Goal: Task Accomplishment & Management: Complete application form

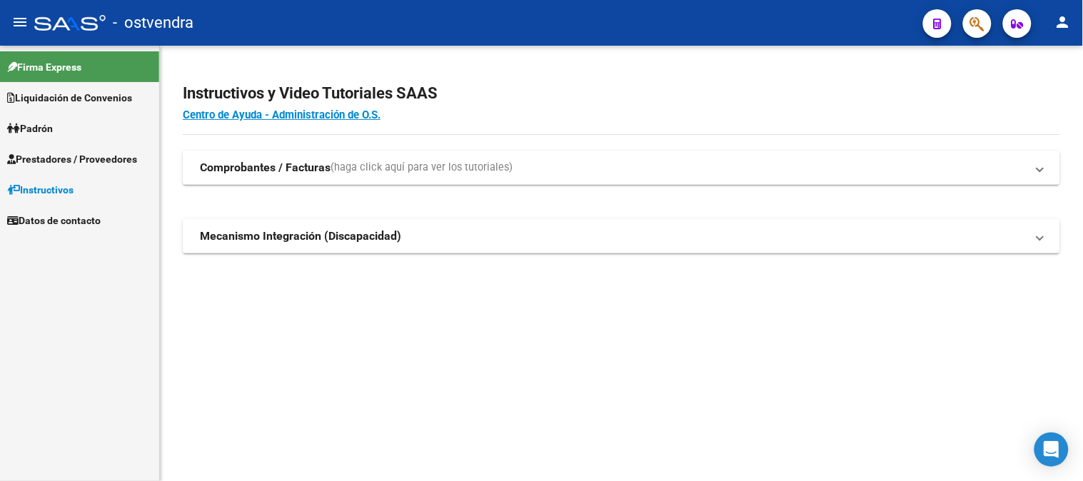
click at [53, 122] on span "Padrón" at bounding box center [30, 129] width 46 height 16
click at [61, 156] on link "Padrón Ágil" at bounding box center [79, 159] width 159 height 31
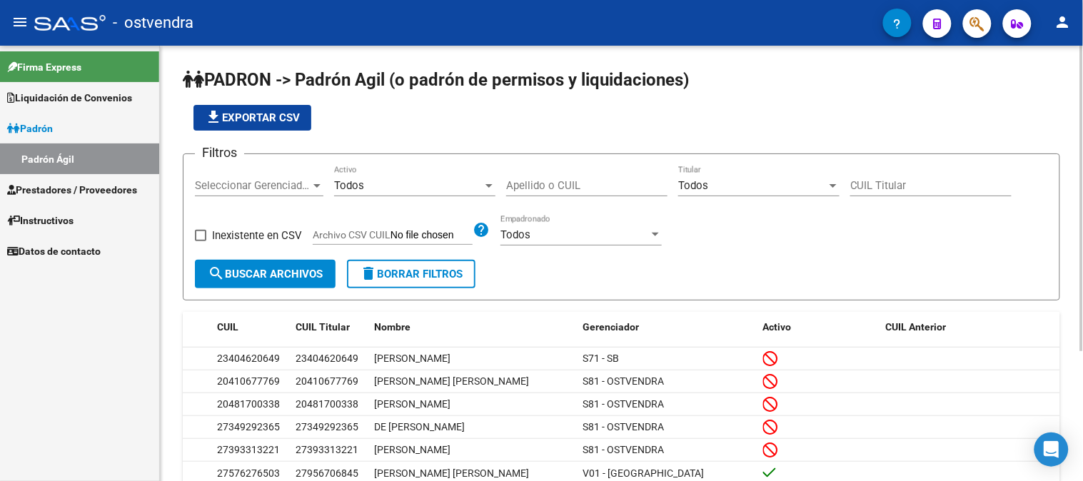
click at [527, 183] on input "Apellido o CUIL" at bounding box center [586, 185] width 161 height 13
type input "26869944"
click at [248, 268] on span "search Buscar Archivos" at bounding box center [265, 274] width 115 height 13
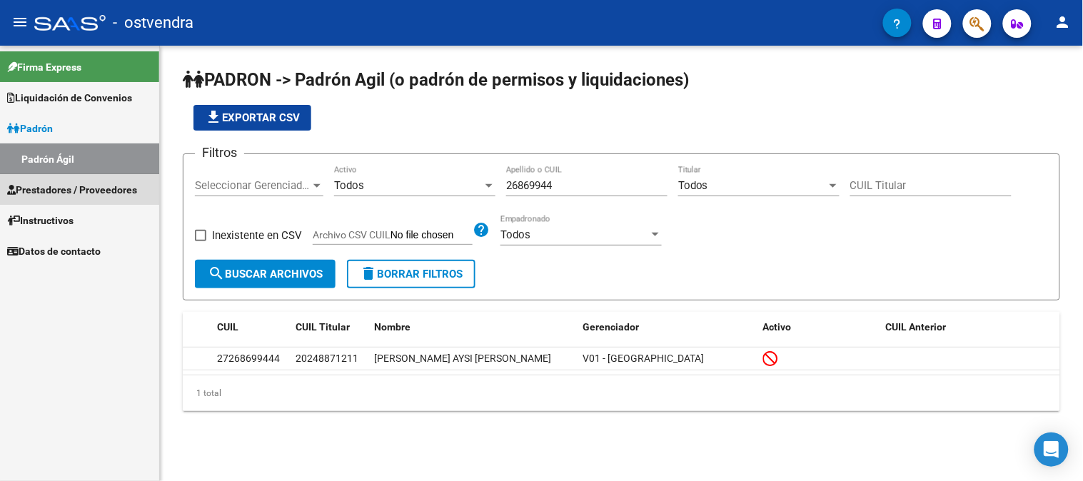
click at [52, 188] on span "Prestadores / Proveedores" at bounding box center [72, 190] width 130 height 16
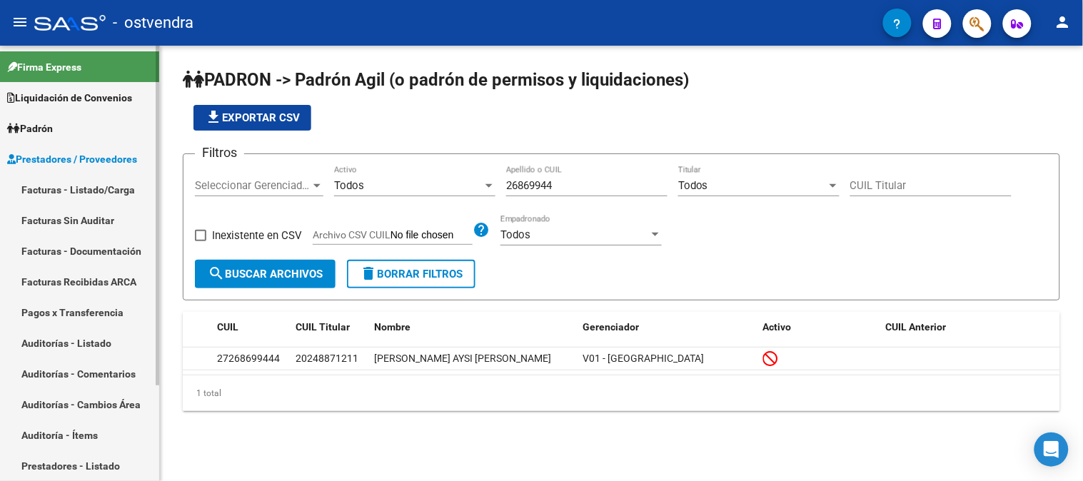
click at [73, 217] on link "Facturas Sin Auditar" at bounding box center [79, 220] width 159 height 31
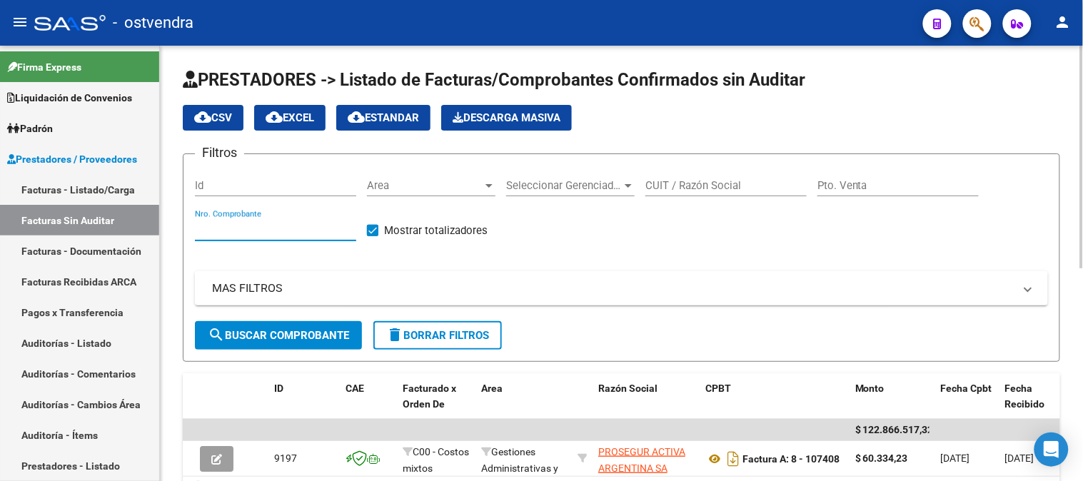
click at [223, 236] on input "Nro. Comprobante" at bounding box center [275, 229] width 161 height 13
type input "254774"
click at [293, 336] on span "search Buscar Comprobante" at bounding box center [278, 335] width 141 height 13
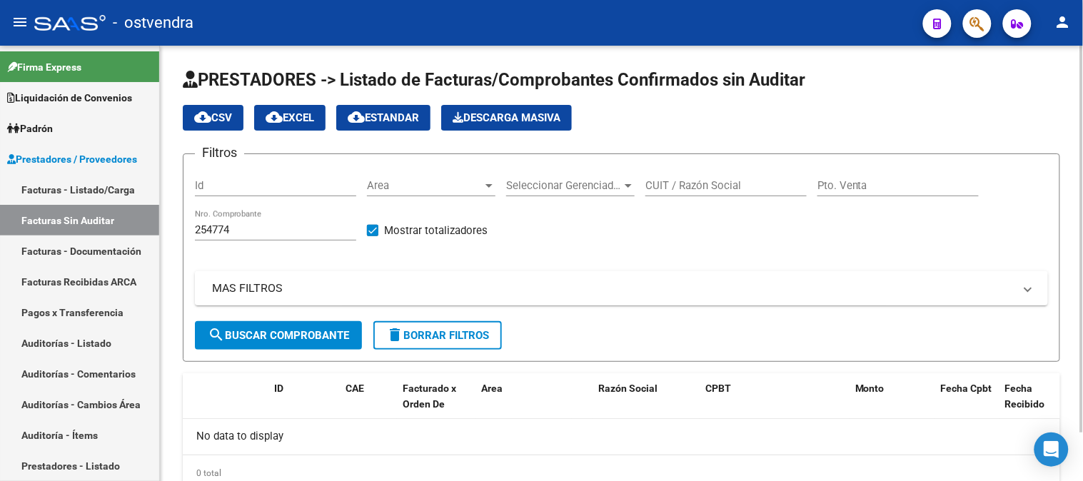
scroll to position [54, 0]
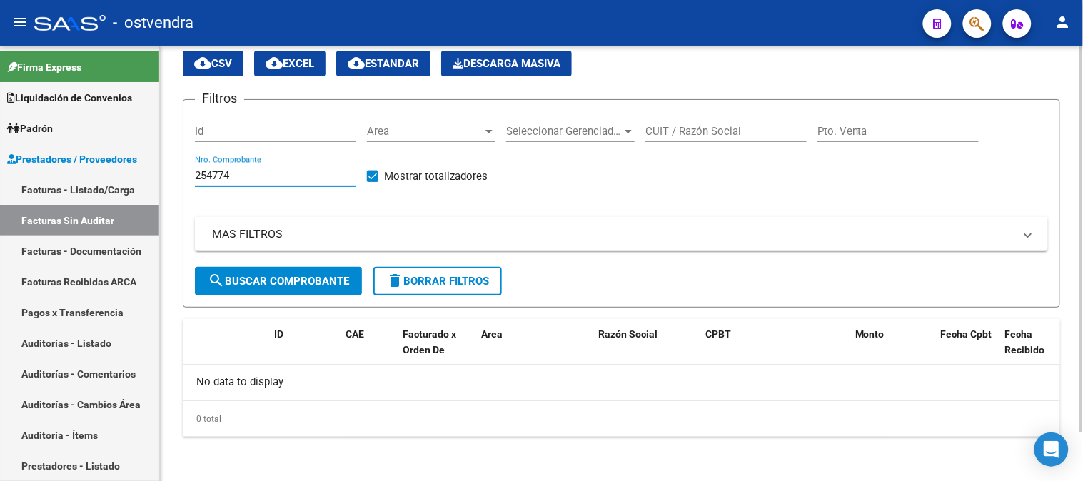
drag, startPoint x: 243, startPoint y: 173, endPoint x: 188, endPoint y: 176, distance: 55.0
click at [188, 176] on form "Filtros Id Area Area Seleccionar Gerenciador Seleccionar Gerenciador CUIT / Raz…" at bounding box center [621, 203] width 877 height 208
click at [80, 346] on link "Auditorías - Listado" at bounding box center [79, 343] width 159 height 31
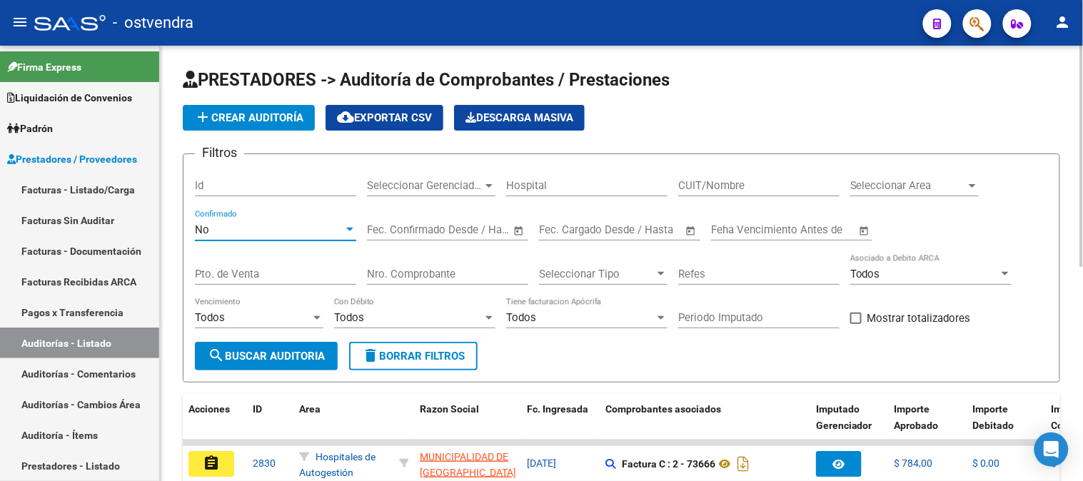
click at [219, 233] on div "No" at bounding box center [269, 229] width 149 height 13
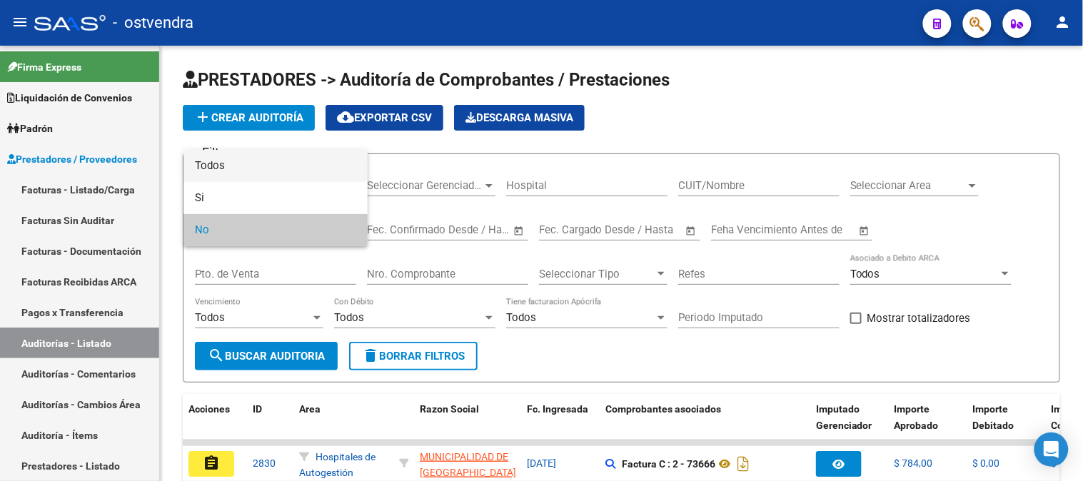
click at [218, 167] on span "Todos" at bounding box center [275, 166] width 161 height 32
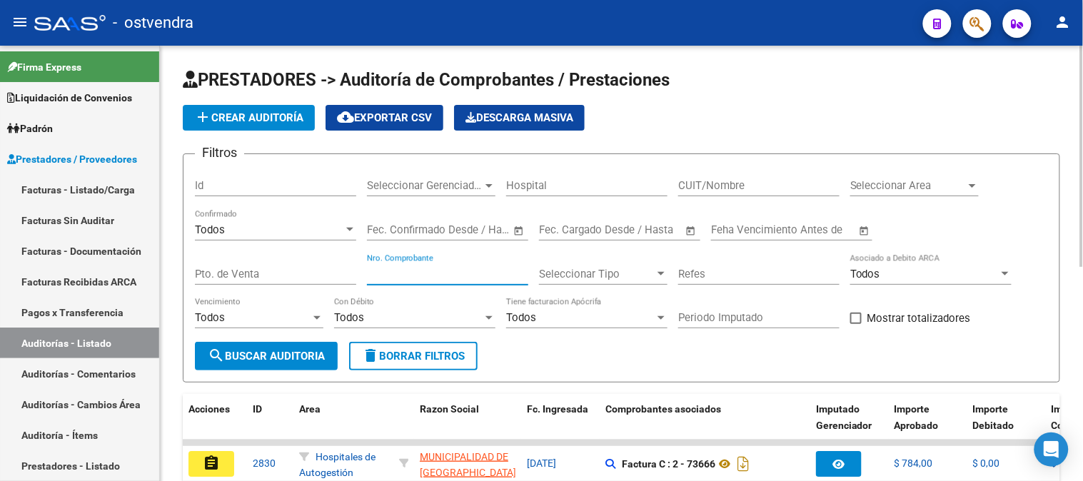
click at [389, 276] on input "Nro. Comprobante" at bounding box center [447, 274] width 161 height 13
paste input "254774"
type input "254774"
click at [308, 357] on span "search Buscar Auditoria" at bounding box center [266, 356] width 117 height 13
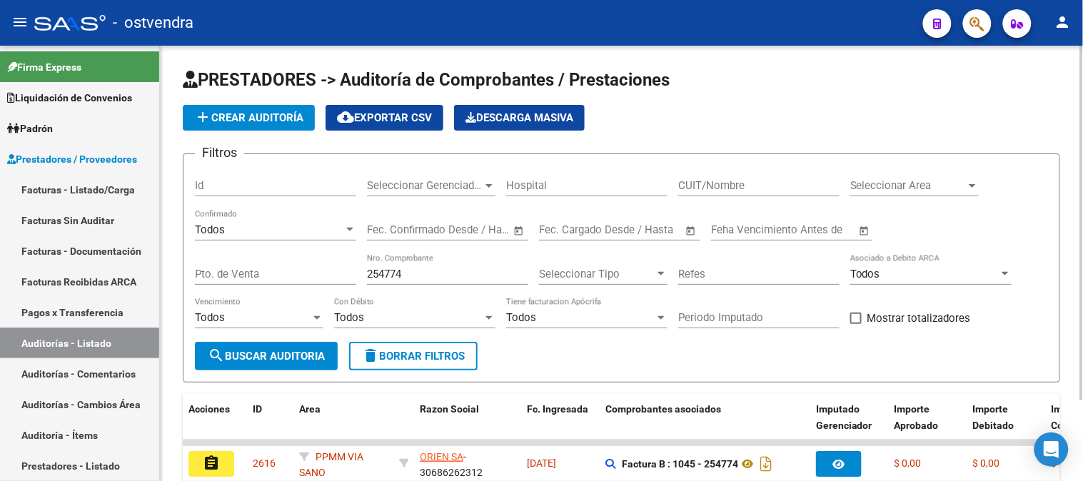
scroll to position [99, 0]
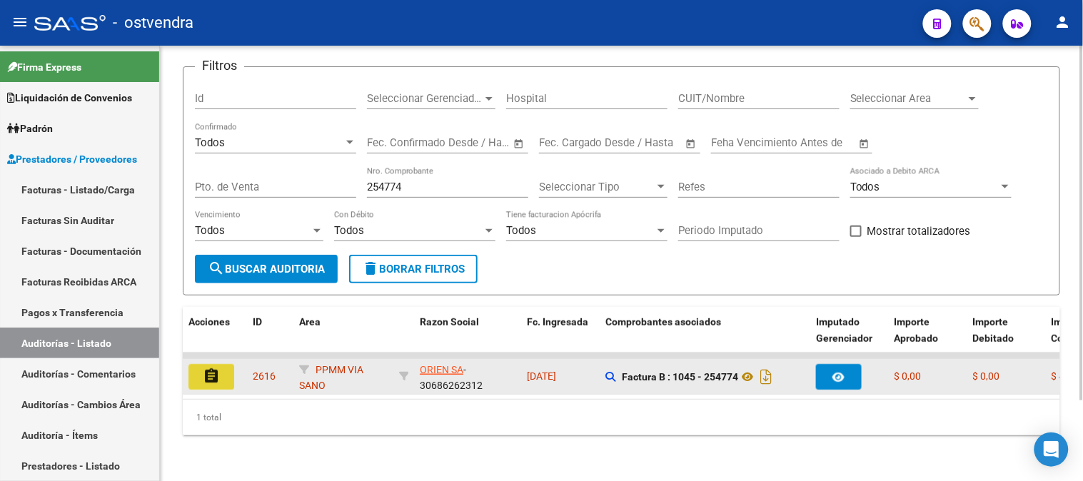
click at [222, 364] on button "assignment" at bounding box center [211, 377] width 46 height 26
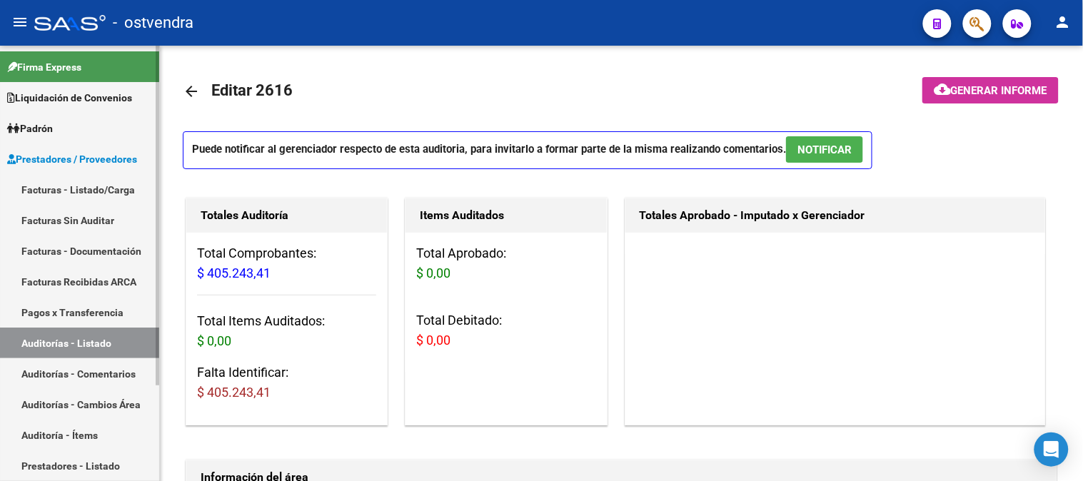
click at [69, 344] on link "Auditorías - Listado" at bounding box center [79, 343] width 159 height 31
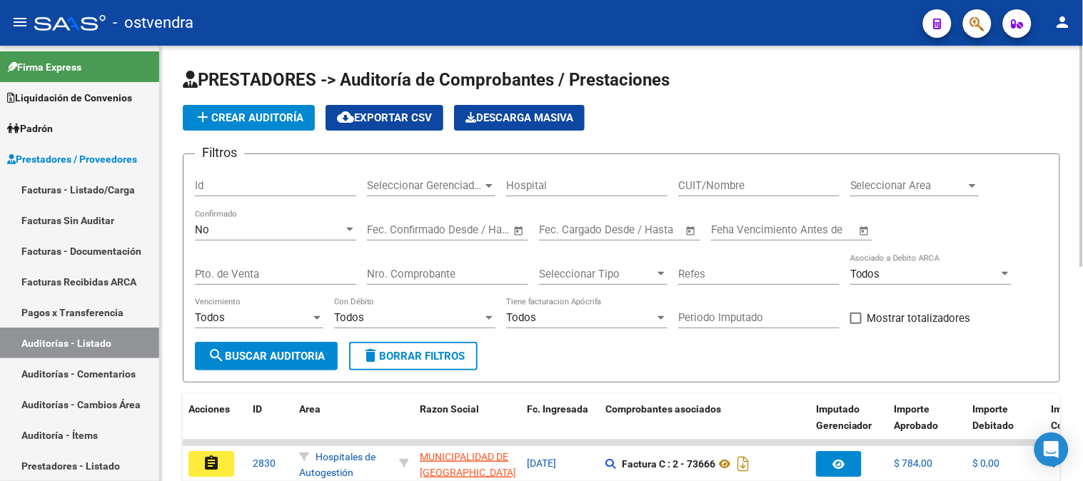
click at [318, 231] on div "No" at bounding box center [269, 229] width 149 height 13
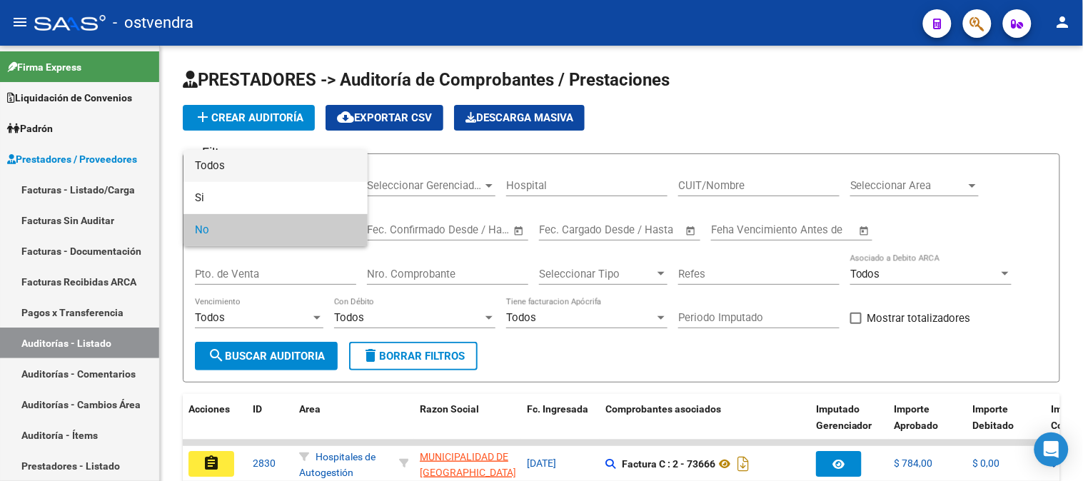
click at [238, 168] on span "Todos" at bounding box center [275, 166] width 161 height 32
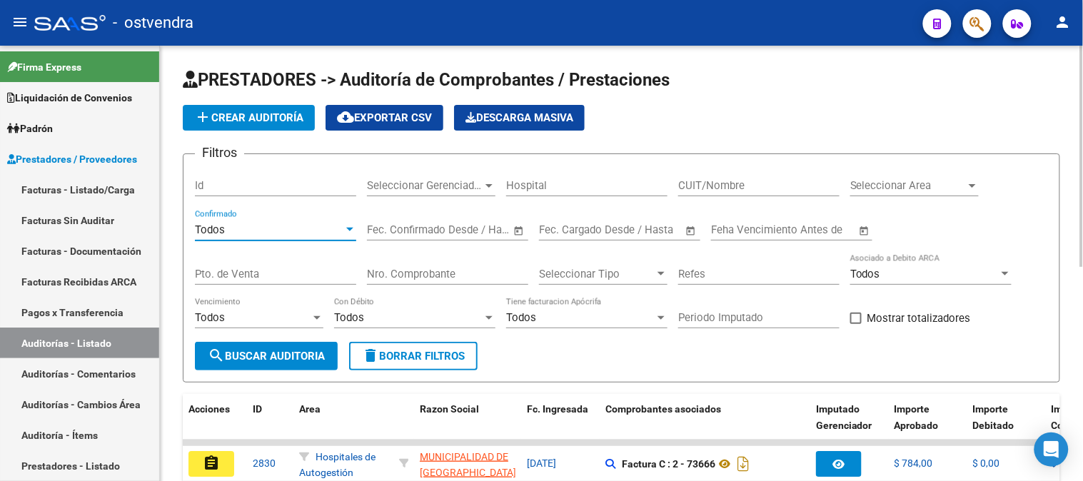
click at [259, 275] on input "Pto. de Venta" at bounding box center [275, 274] width 161 height 13
click at [414, 280] on input "Nro. Comprobante" at bounding box center [447, 274] width 161 height 13
paste input "254774"
type input "254774"
click at [258, 358] on span "search Buscar Auditoria" at bounding box center [266, 356] width 117 height 13
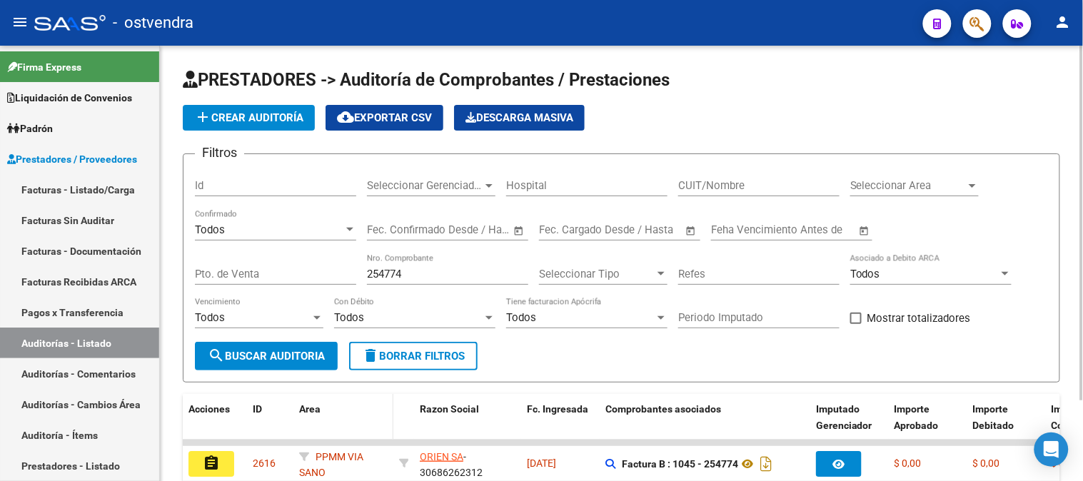
scroll to position [99, 0]
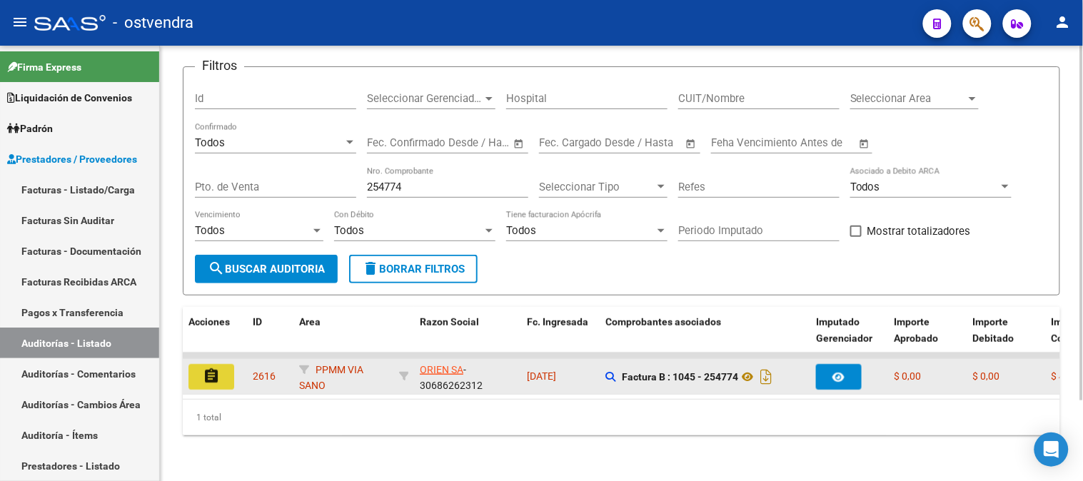
click at [203, 368] on mat-icon "assignment" at bounding box center [211, 376] width 17 height 17
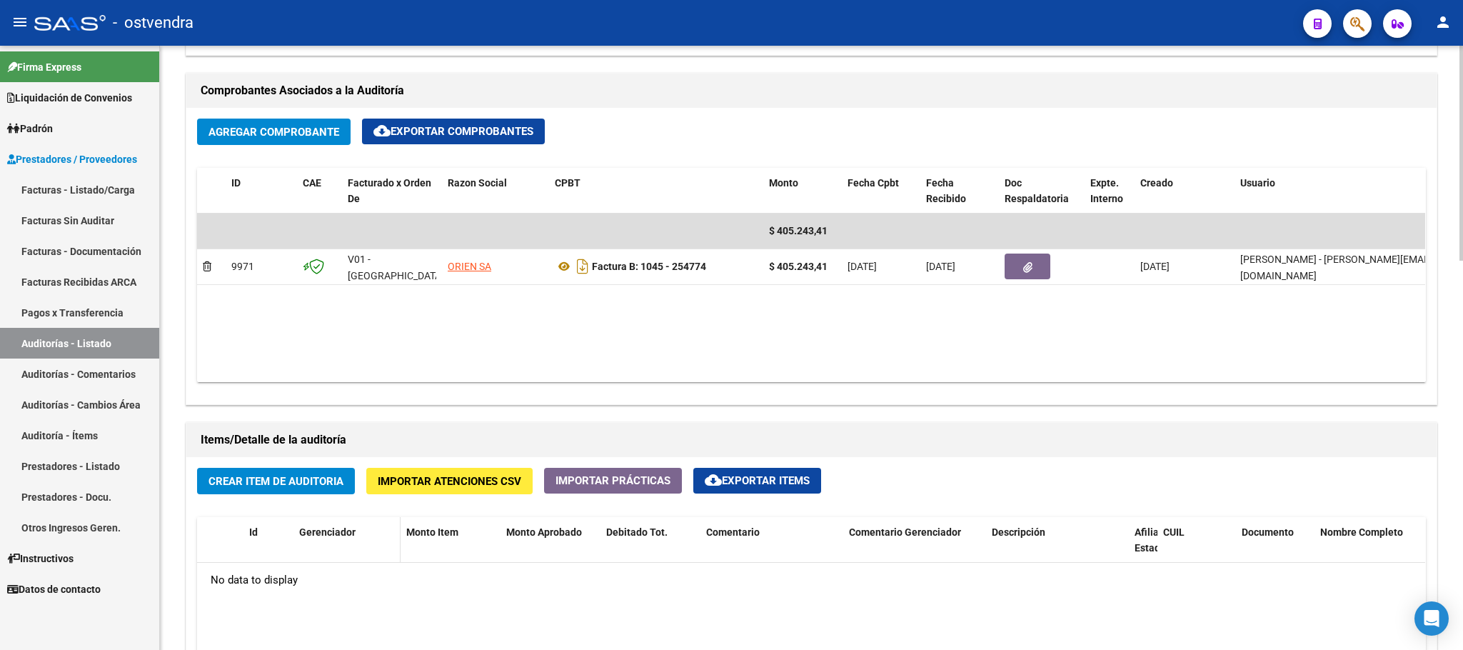
scroll to position [750, 0]
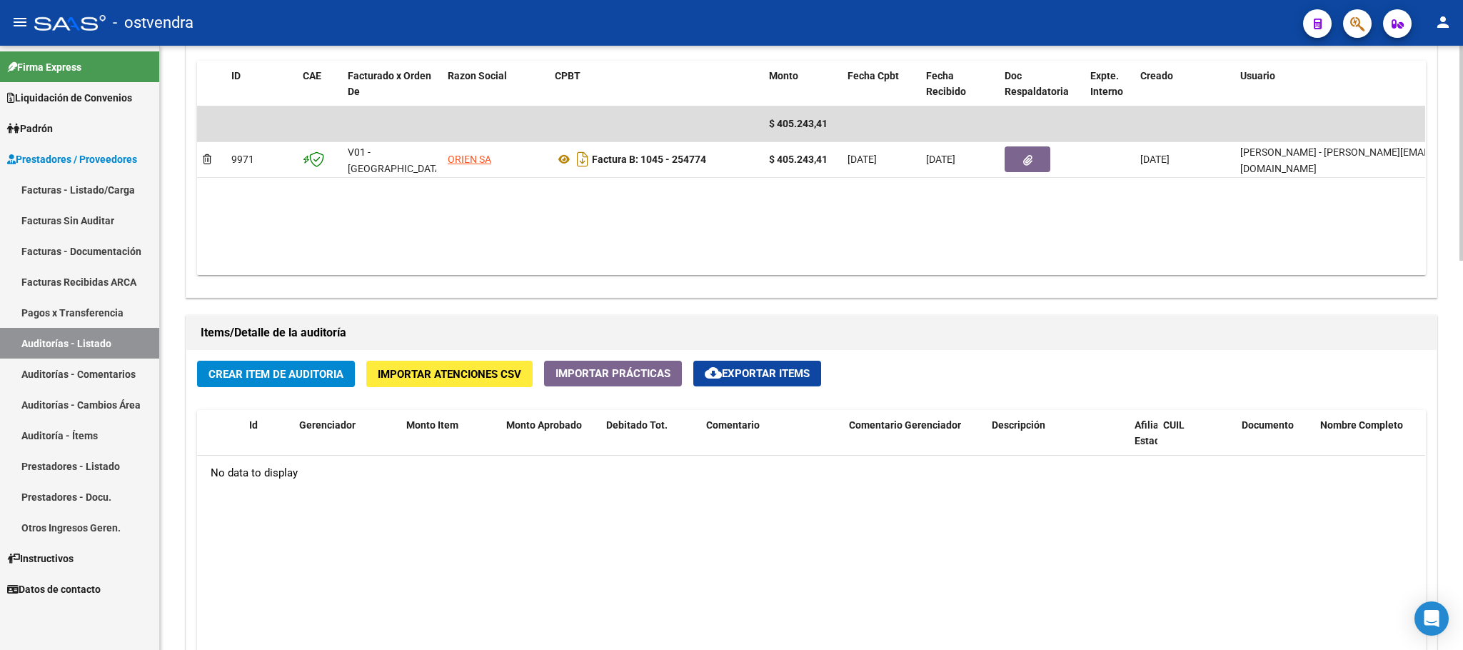
click at [242, 378] on span "Crear Item de Auditoria" at bounding box center [275, 374] width 135 height 13
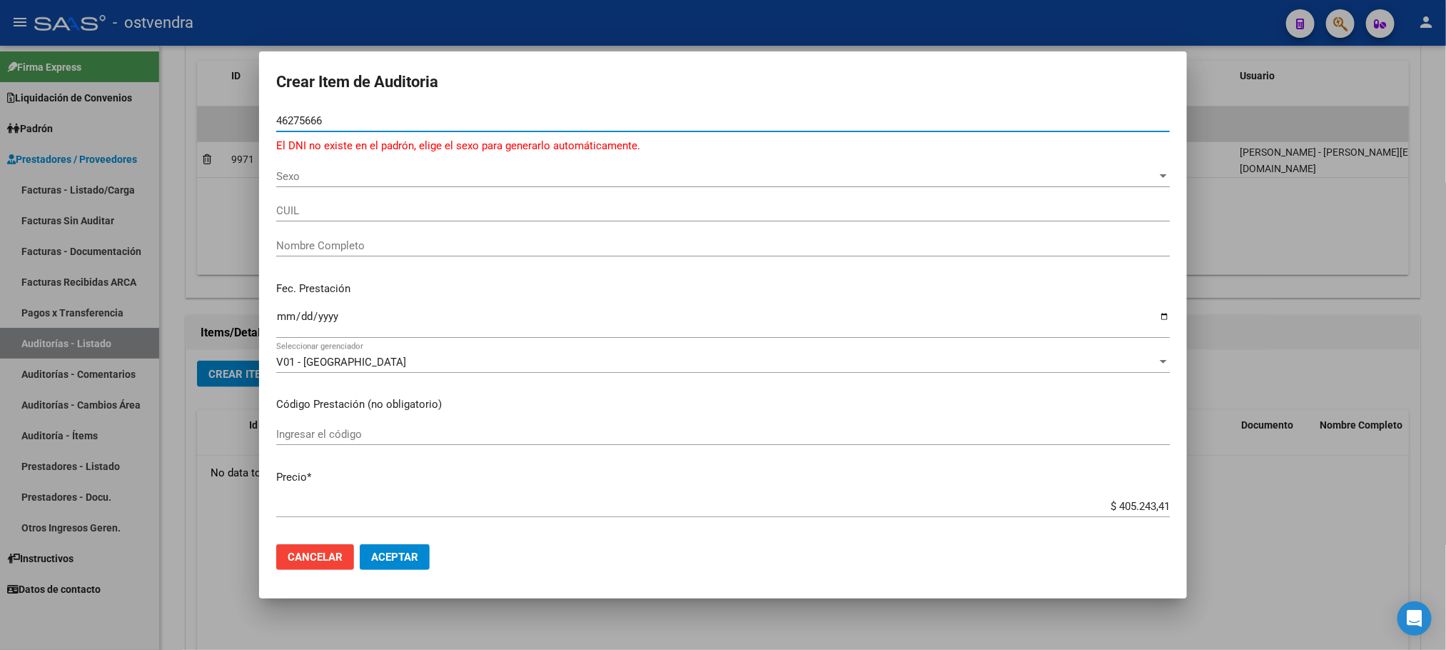
drag, startPoint x: 330, startPoint y: 121, endPoint x: 262, endPoint y: 119, distance: 67.9
click at [262, 119] on mat-dialog-content "46275666 Nro Documento El DNI no existe en el padrón, elige el sexo para genera…" at bounding box center [723, 321] width 928 height 423
click at [289, 122] on input "46275666" at bounding box center [723, 120] width 894 height 13
drag, startPoint x: 330, startPoint y: 119, endPoint x: 268, endPoint y: 120, distance: 61.4
click at [268, 120] on mat-dialog-content "45275666 Nro Documento El DNI no existe en el padrón, elige el sexo para genera…" at bounding box center [723, 321] width 928 height 423
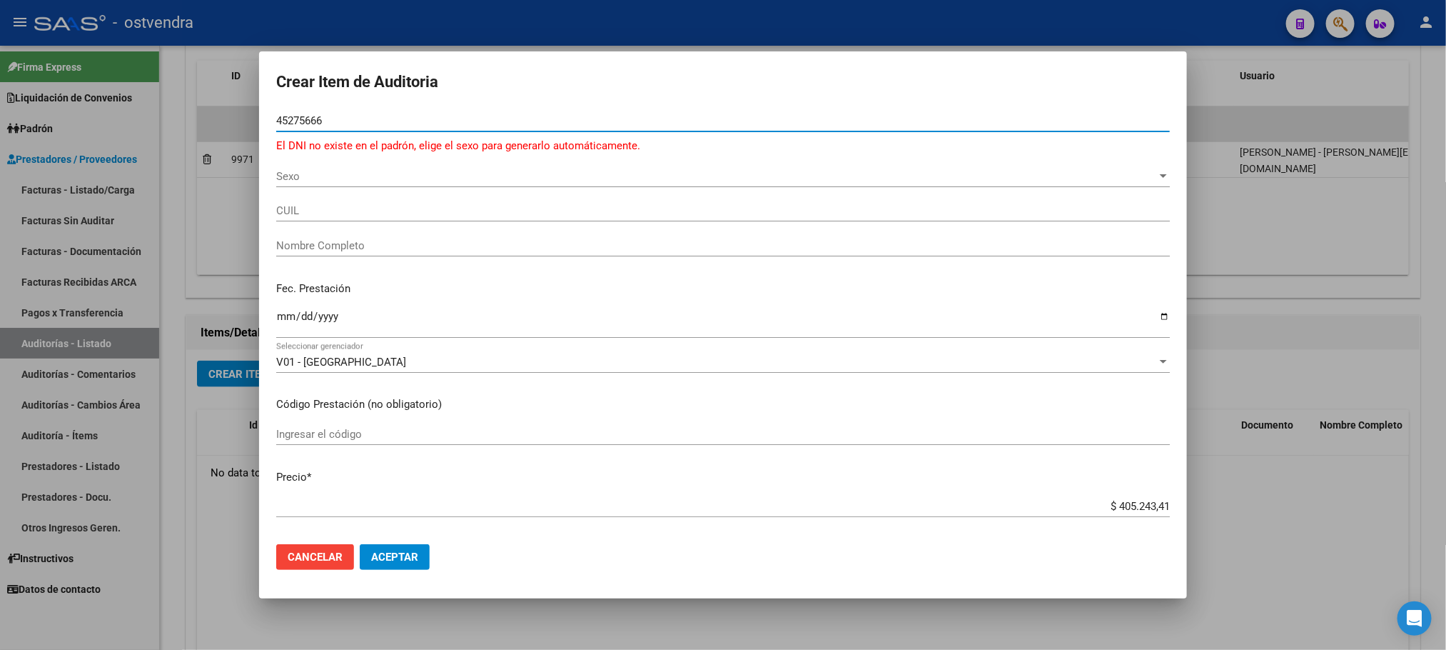
paste input "2112004"
click at [278, 119] on input "2112004" at bounding box center [723, 120] width 894 height 13
type input "22112004"
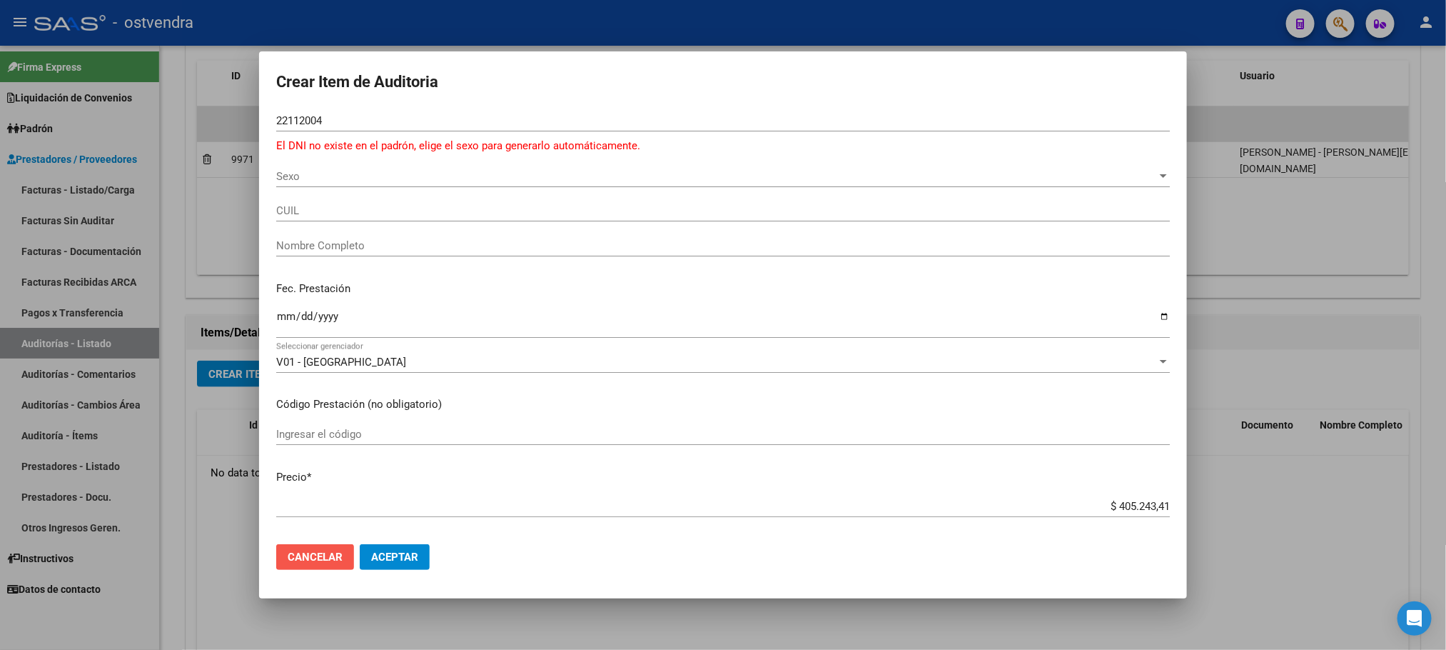
click at [298, 480] on span "Cancelar" at bounding box center [315, 556] width 55 height 13
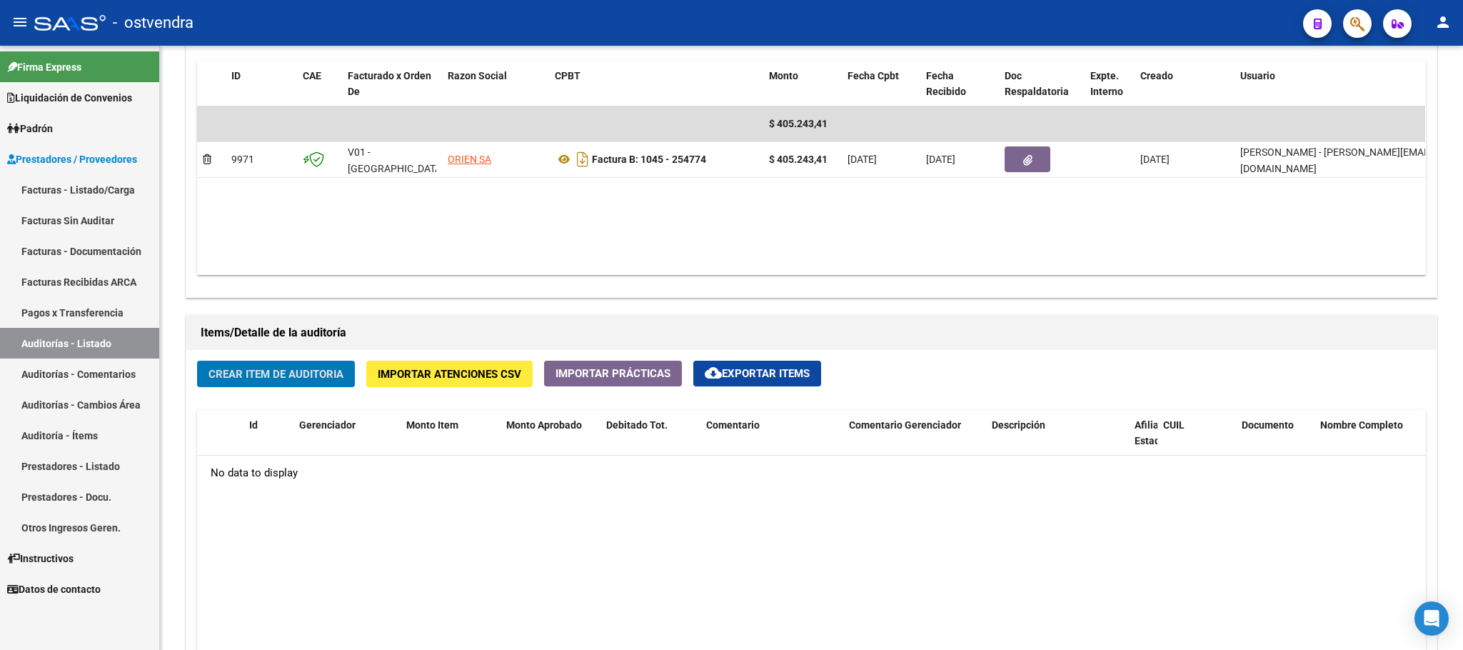
click at [84, 188] on link "Facturas - Listado/Carga" at bounding box center [79, 189] width 159 height 31
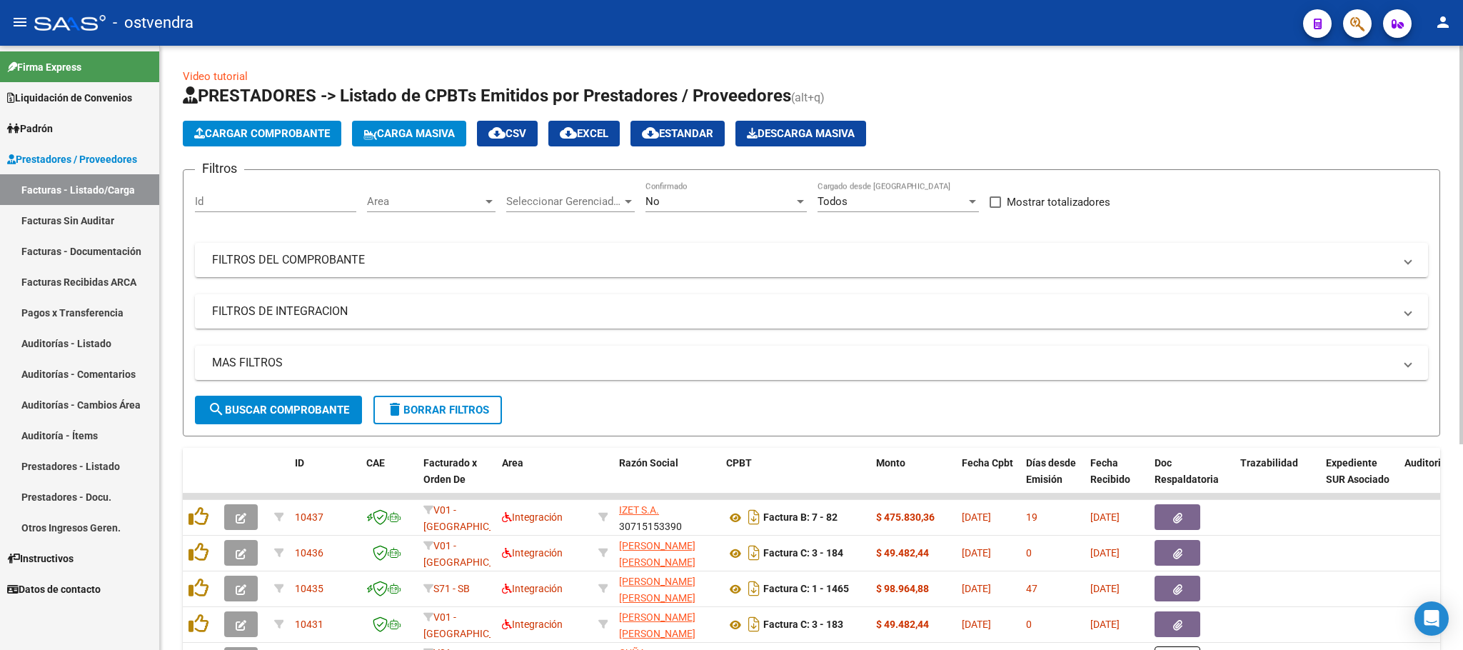
click at [266, 134] on span "Cargar Comprobante" at bounding box center [262, 133] width 136 height 13
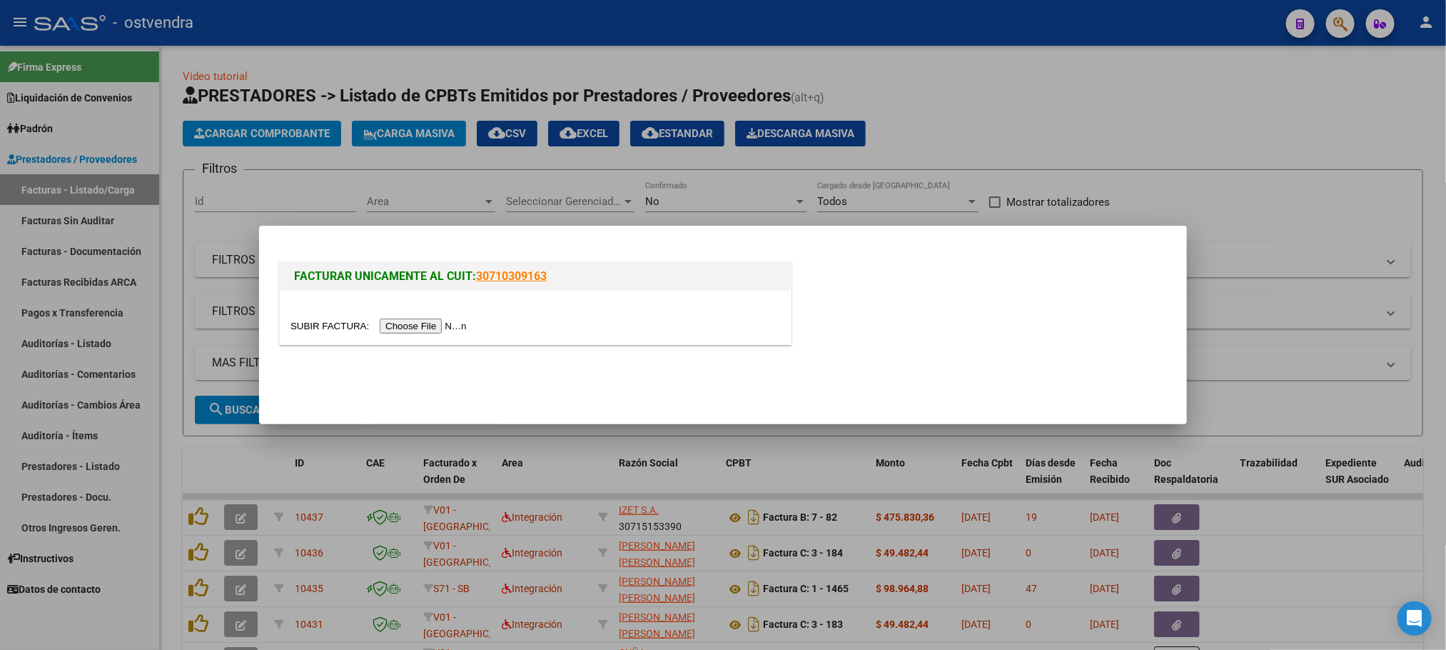
click at [442, 328] on input "file" at bounding box center [381, 325] width 181 height 15
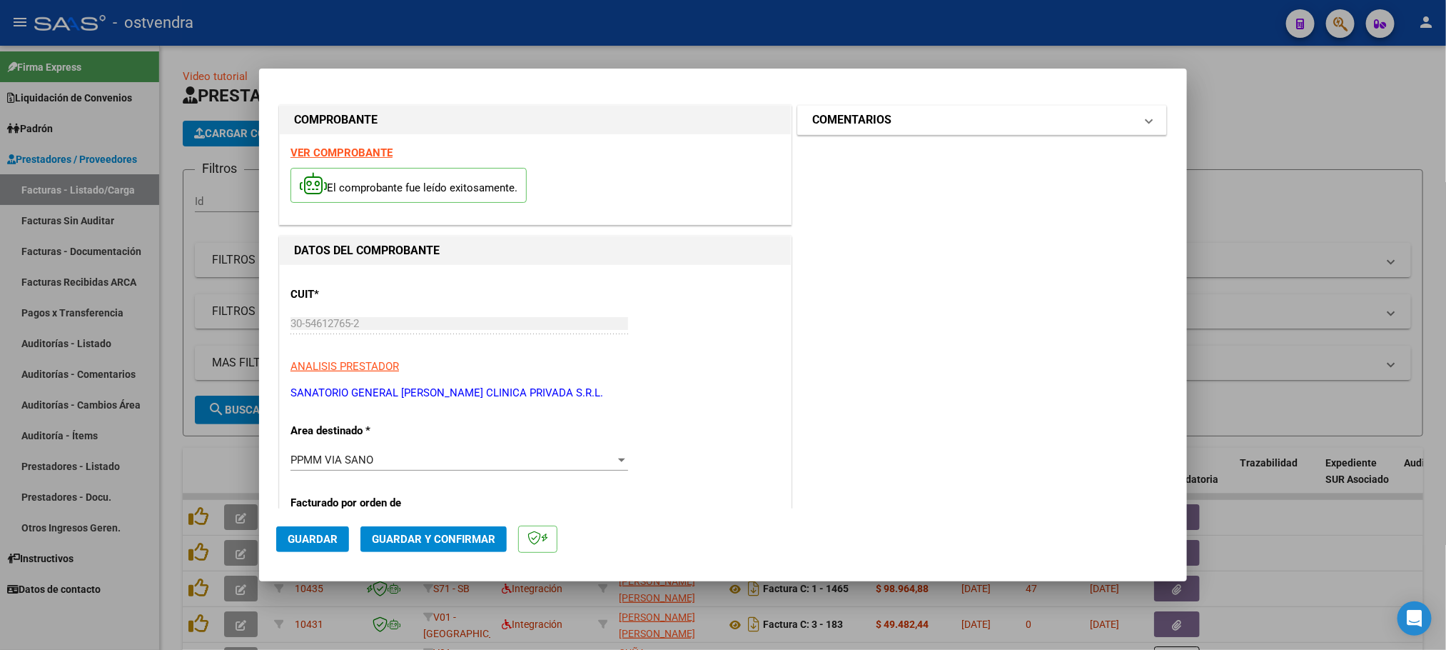
click at [840, 116] on h1 "COMENTARIOS" at bounding box center [851, 119] width 79 height 17
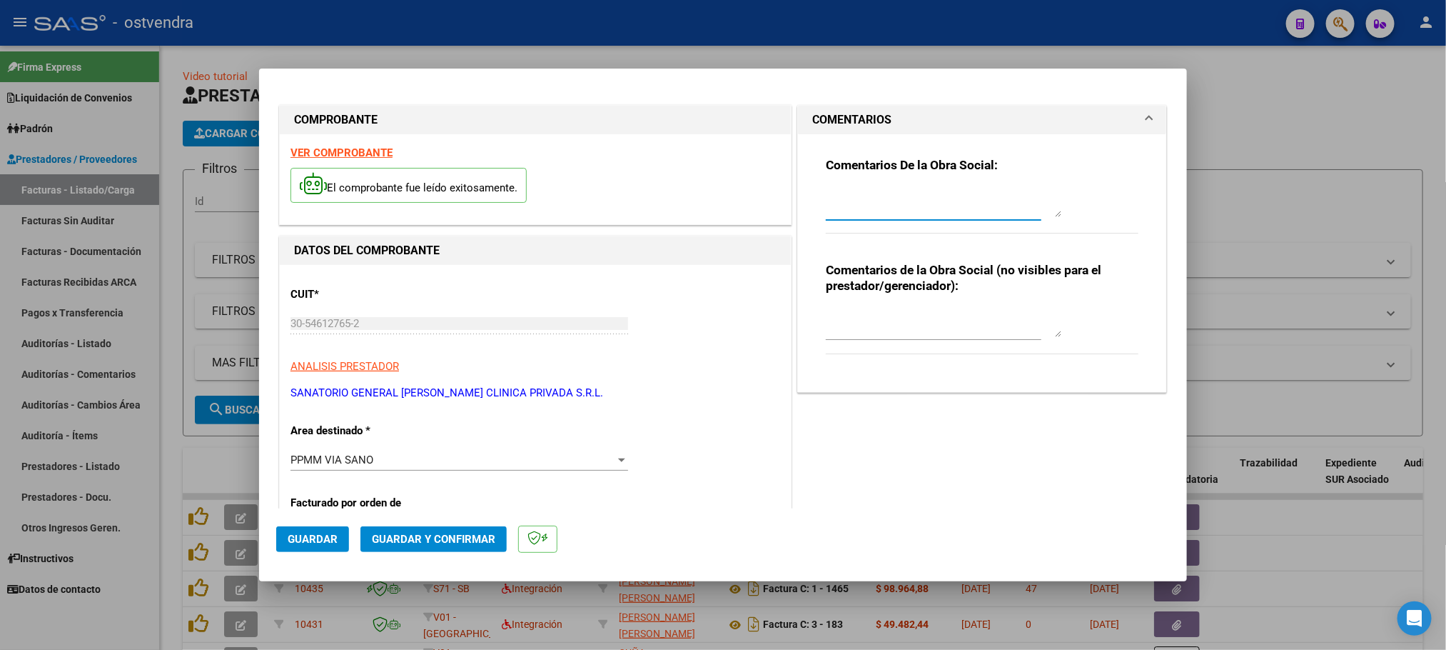
click at [838, 206] on textarea at bounding box center [944, 202] width 236 height 29
type textarea "aplica a fct 943"
click at [463, 480] on button "Guardar y Confirmar" at bounding box center [434, 539] width 146 height 26
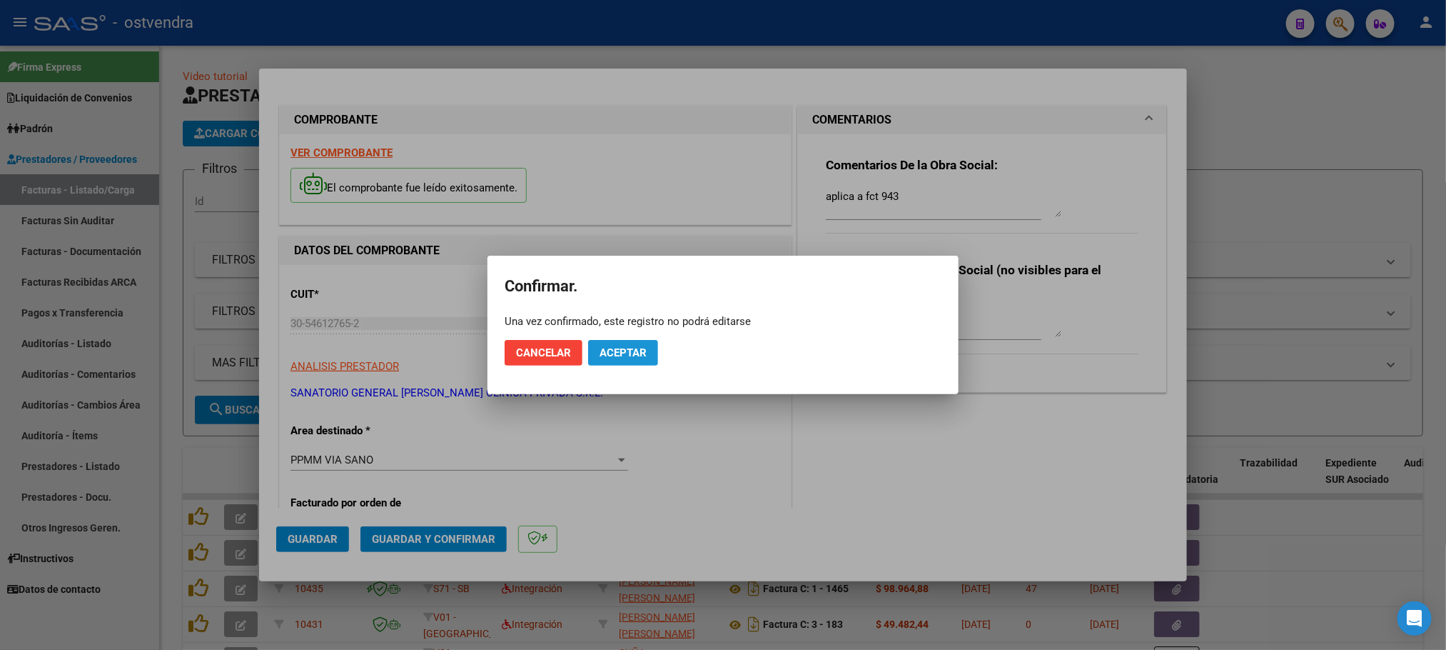
click at [639, 361] on button "Aceptar" at bounding box center [623, 353] width 70 height 26
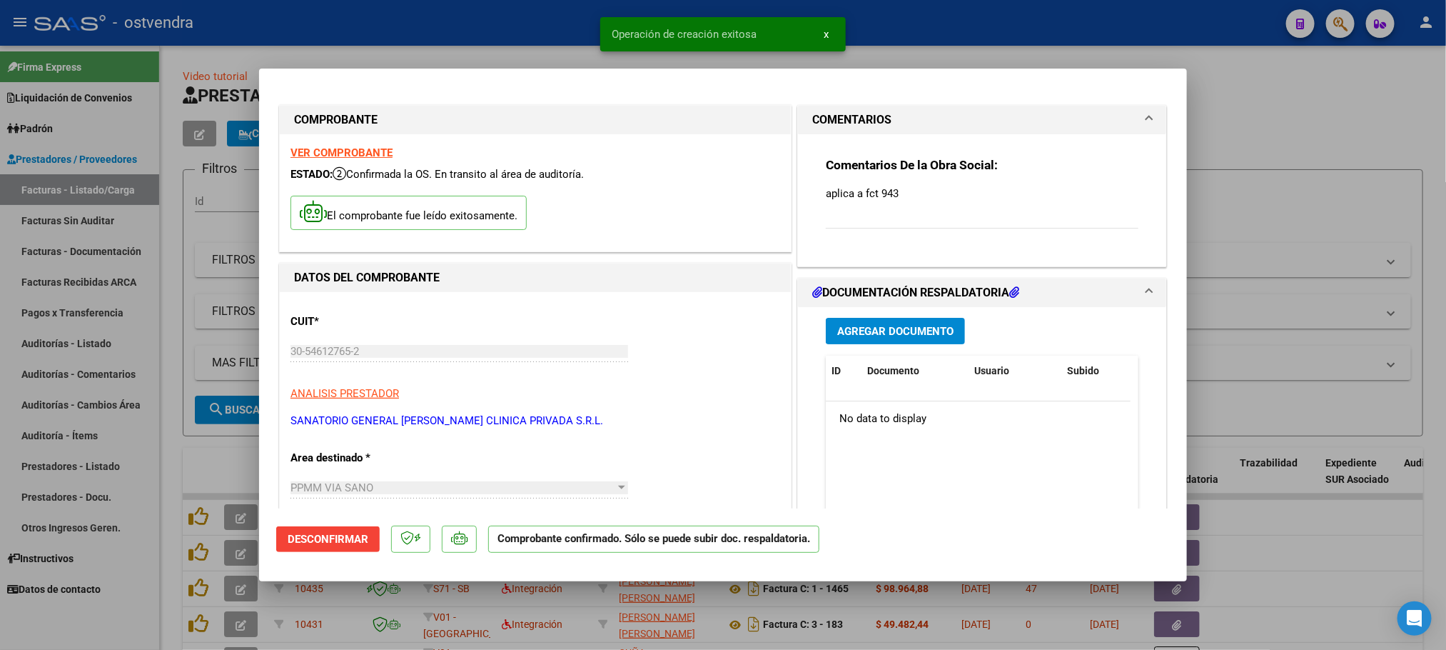
click at [1082, 116] on div at bounding box center [723, 325] width 1446 height 650
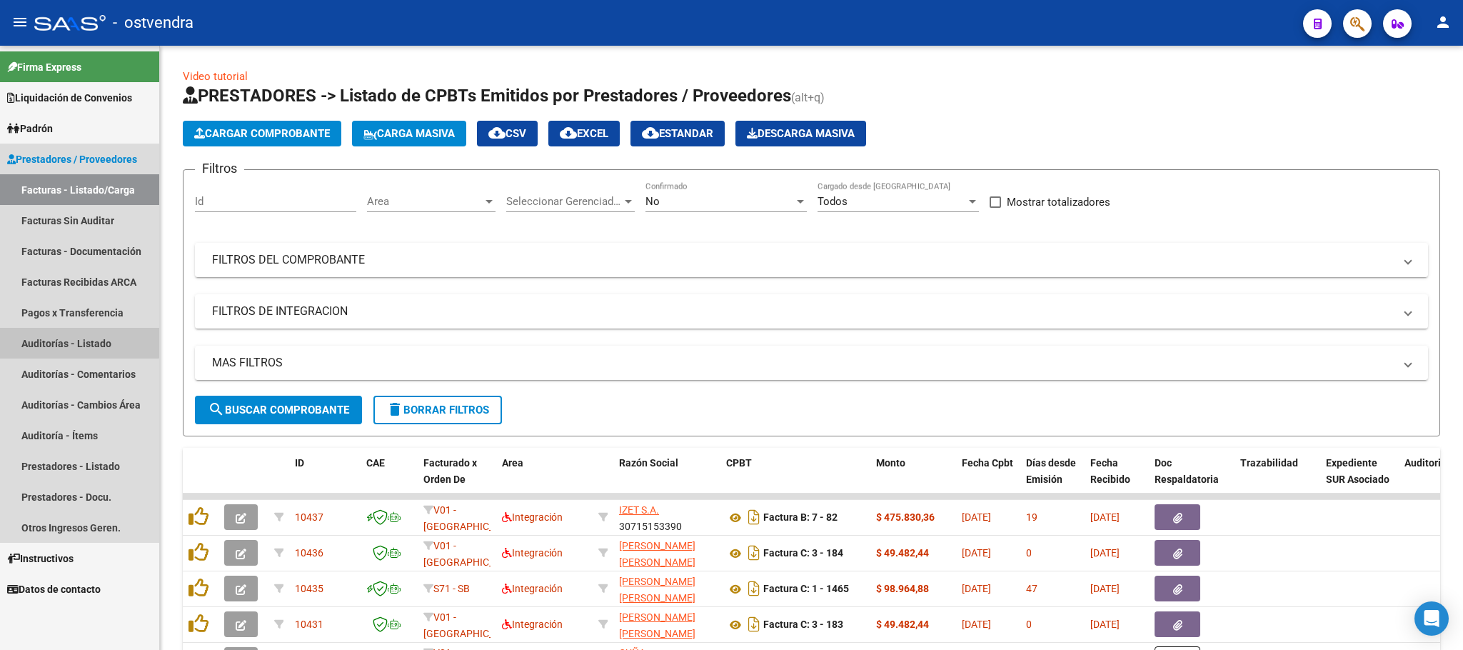
click at [63, 337] on link "Auditorías - Listado" at bounding box center [79, 343] width 159 height 31
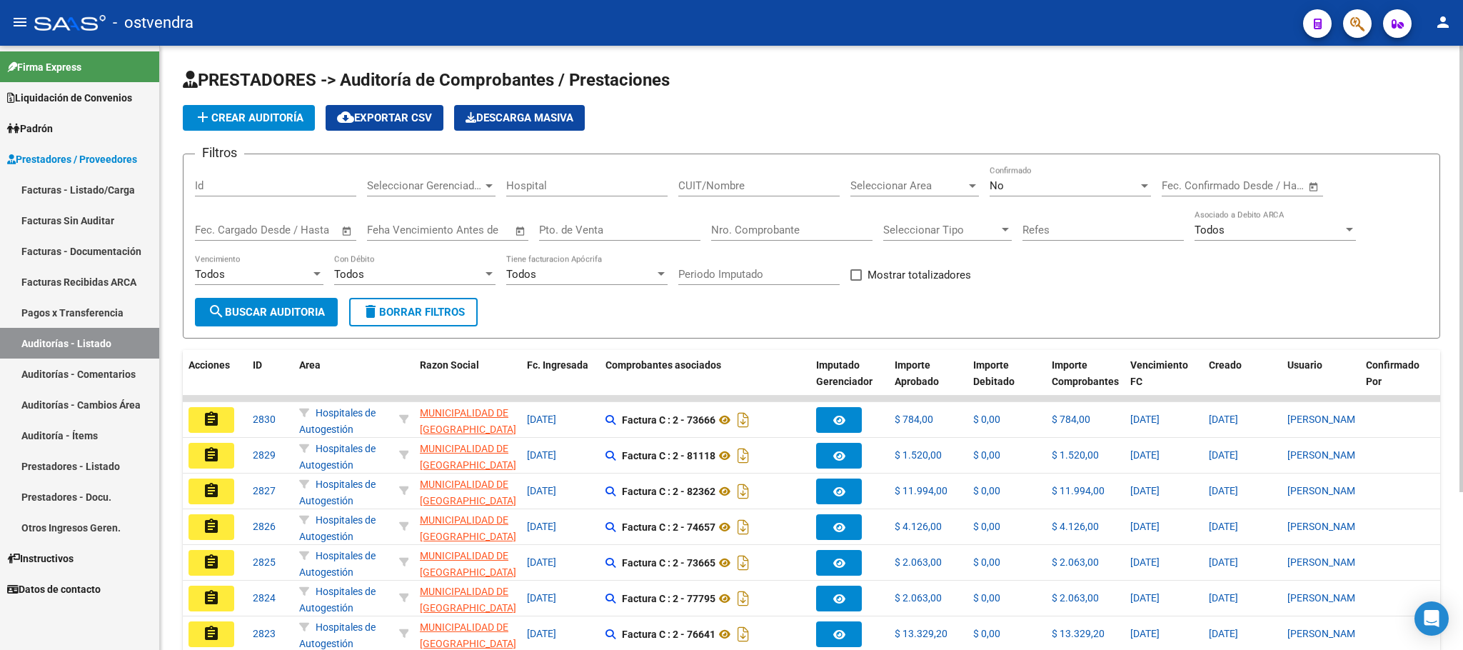
click at [1075, 186] on div "No" at bounding box center [1064, 185] width 149 height 13
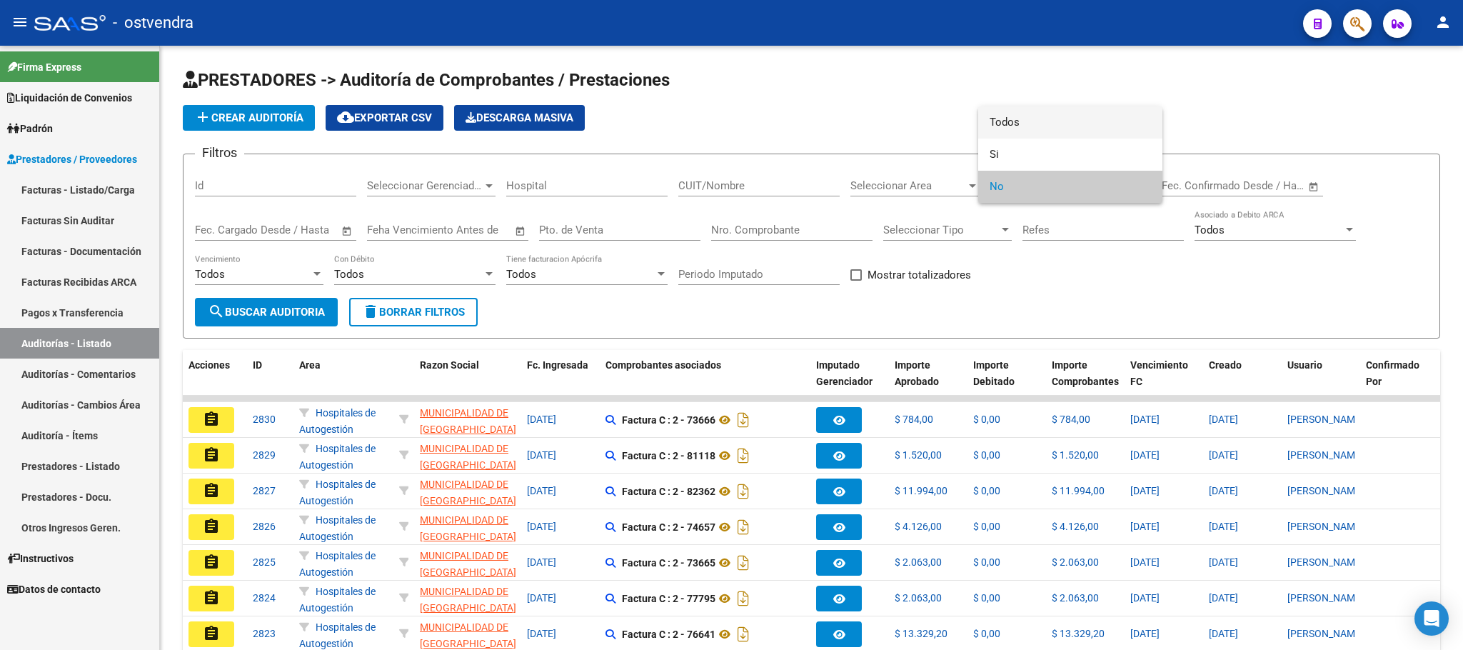
click at [1027, 129] on span "Todos" at bounding box center [1070, 122] width 161 height 32
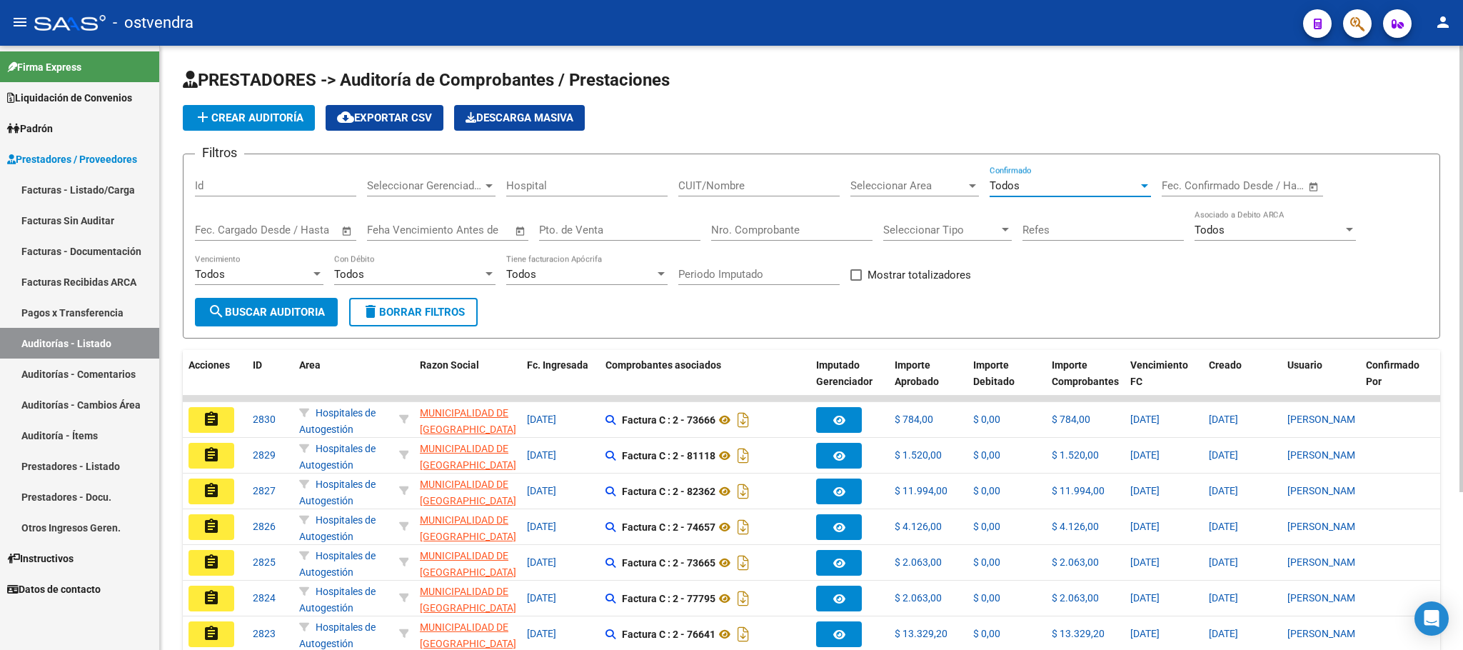
click at [746, 230] on input "Nro. Comprobante" at bounding box center [791, 229] width 161 height 13
type input "943"
click at [290, 304] on button "search Buscar Auditoria" at bounding box center [266, 312] width 143 height 29
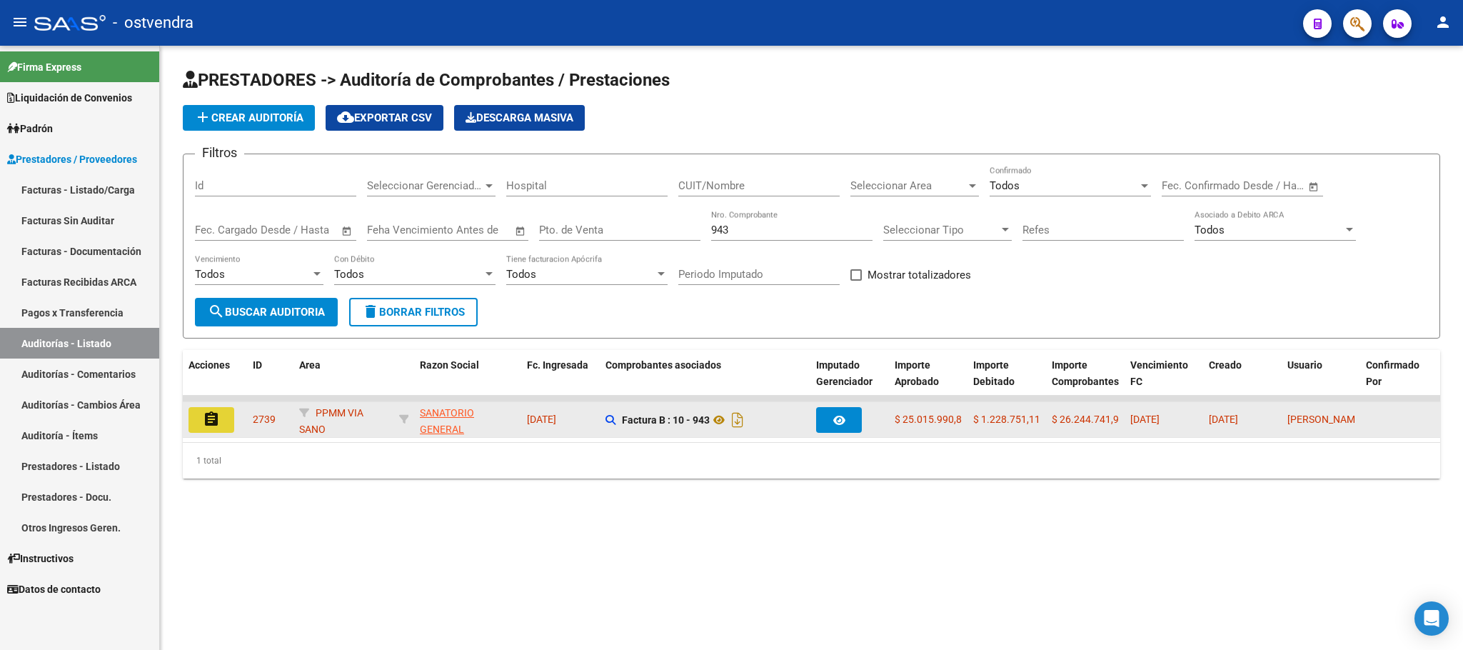
click at [210, 418] on mat-icon "assignment" at bounding box center [211, 419] width 17 height 17
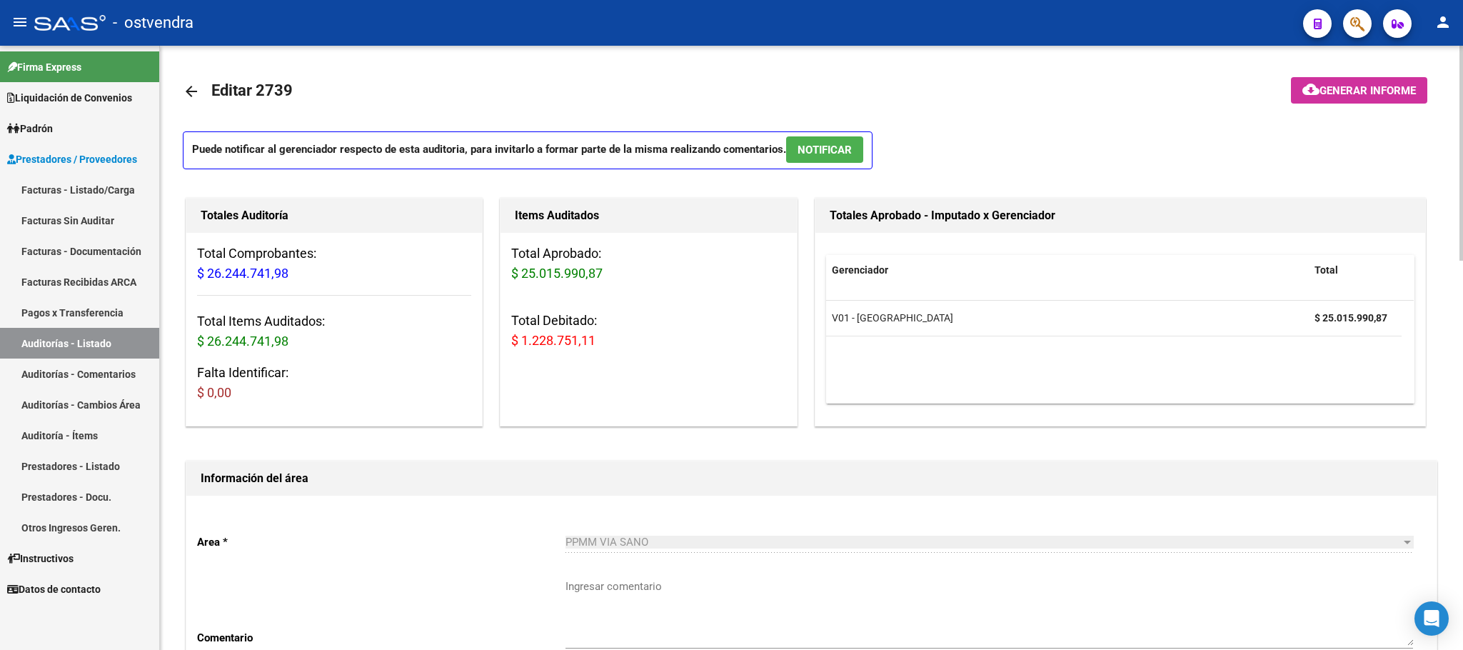
drag, startPoint x: 512, startPoint y: 338, endPoint x: 594, endPoint y: 346, distance: 82.4
click at [594, 346] on span "$ 1.228.751,11" at bounding box center [553, 340] width 84 height 15
click at [545, 364] on div "Total Aprobado: $ 25.015.990,87 Total Debitado: $ 1.228.751,11" at bounding box center [648, 303] width 296 height 140
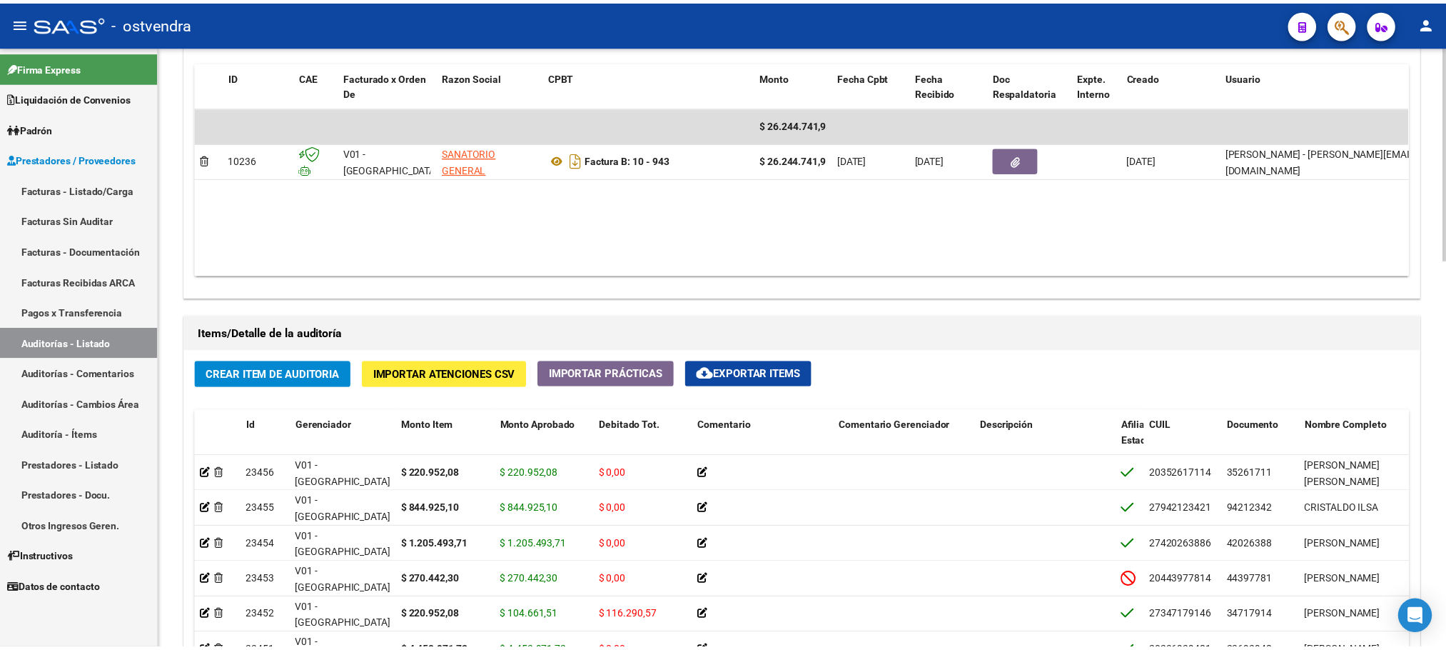
scroll to position [643, 0]
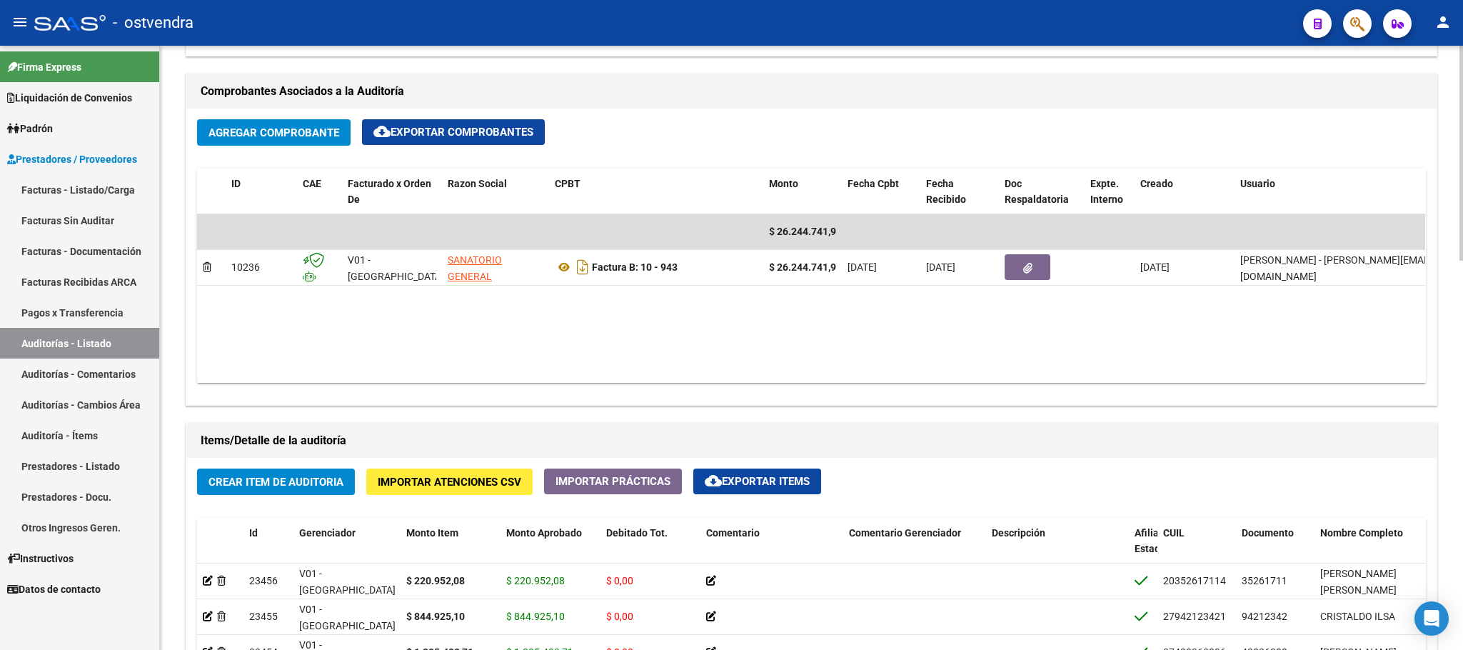
click at [275, 129] on span "Agregar Comprobante" at bounding box center [273, 132] width 131 height 13
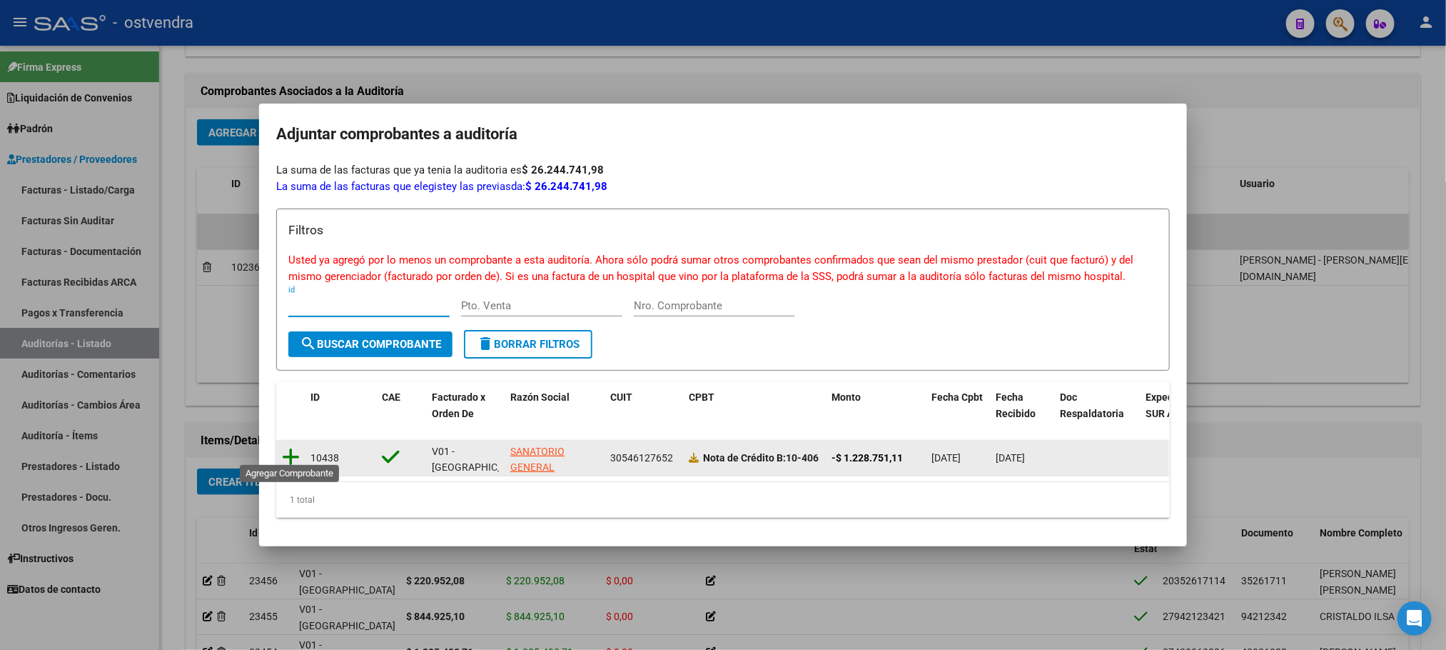
click at [294, 447] on icon at bounding box center [291, 457] width 18 height 20
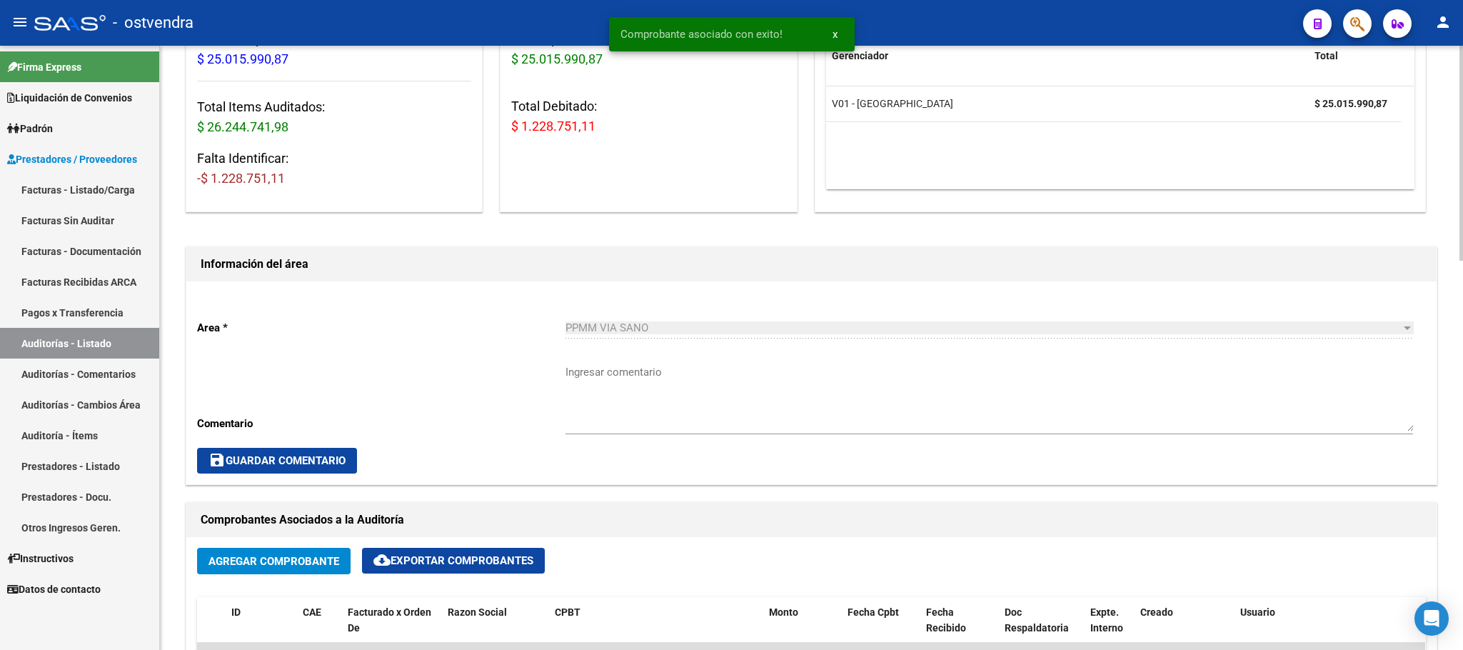
scroll to position [107, 0]
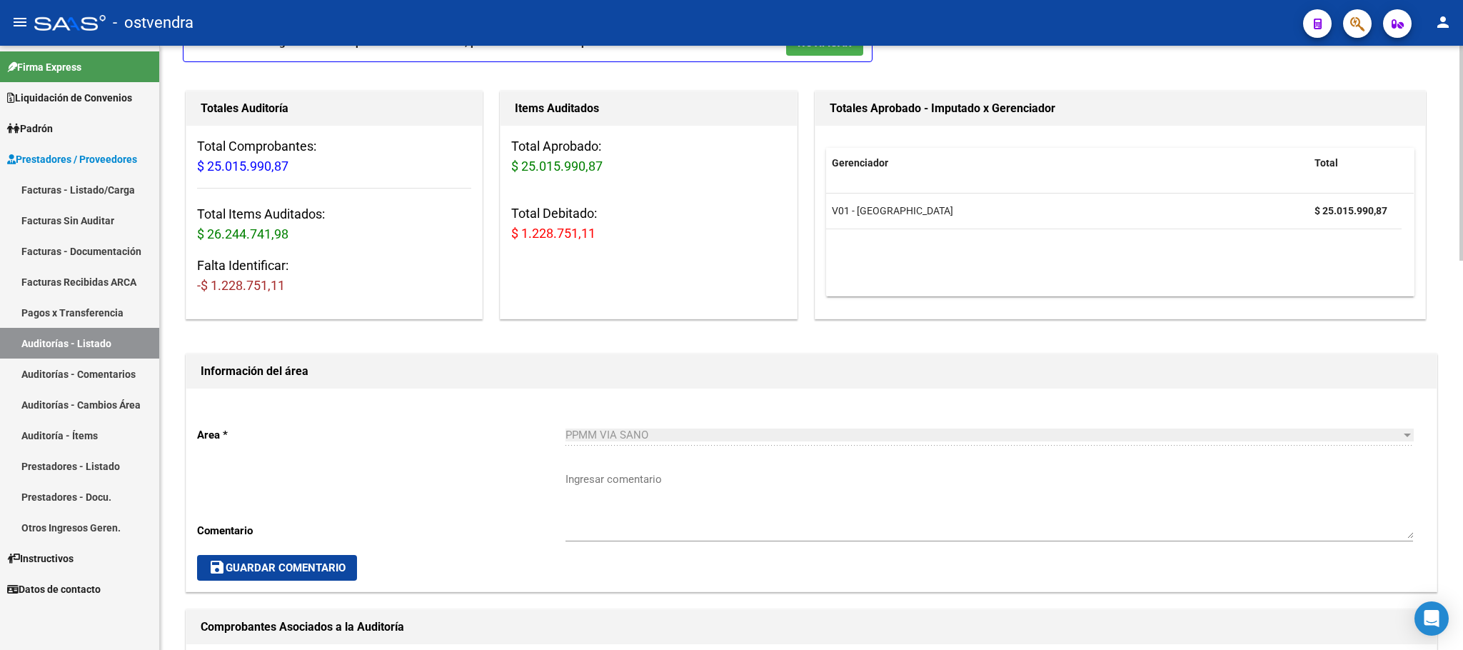
drag, startPoint x: 520, startPoint y: 231, endPoint x: 598, endPoint y: 238, distance: 77.4
click at [598, 238] on h3 "Total Debitado: $ 1.228.751,11" at bounding box center [648, 223] width 274 height 40
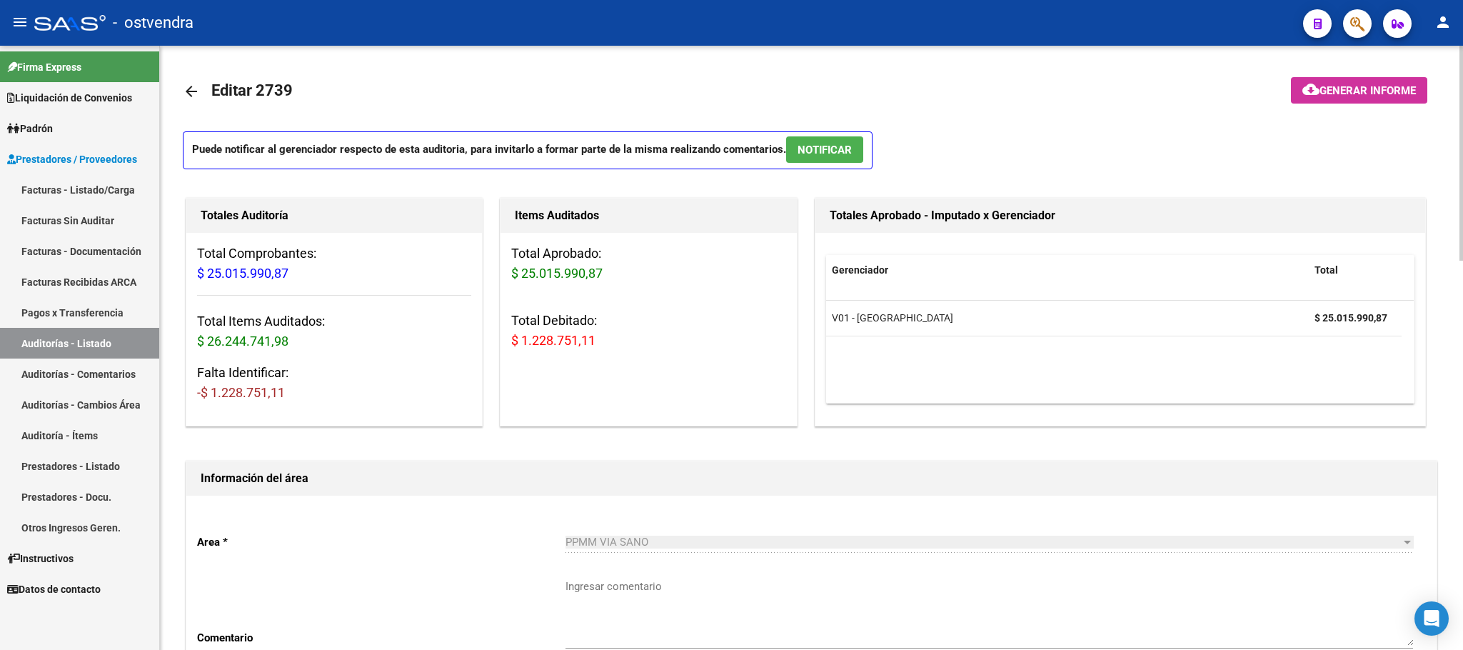
click at [559, 390] on div "Items Auditados Total Aprobado: $ 25.015.990,87 Total Debitado: $ 1.228.751,11" at bounding box center [648, 312] width 297 height 228
drag, startPoint x: 197, startPoint y: 392, endPoint x: 309, endPoint y: 388, distance: 112.2
click at [309, 388] on h3 "Falta Identificar: -$ 1.228.751,11" at bounding box center [334, 383] width 274 height 40
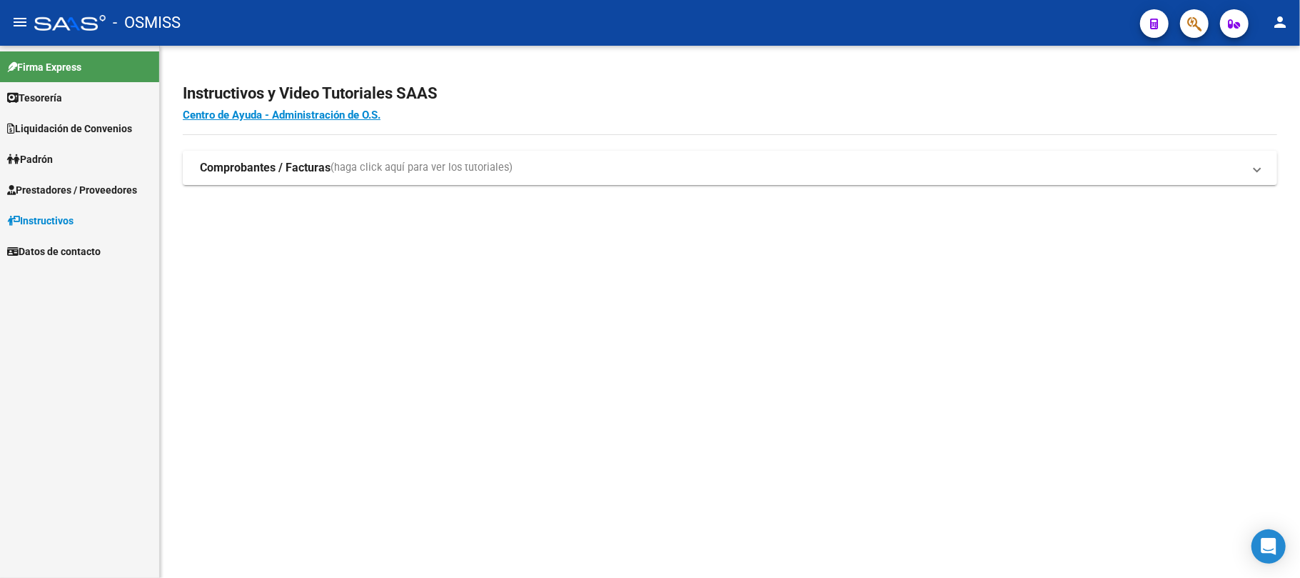
click at [39, 157] on span "Padrón" at bounding box center [30, 159] width 46 height 16
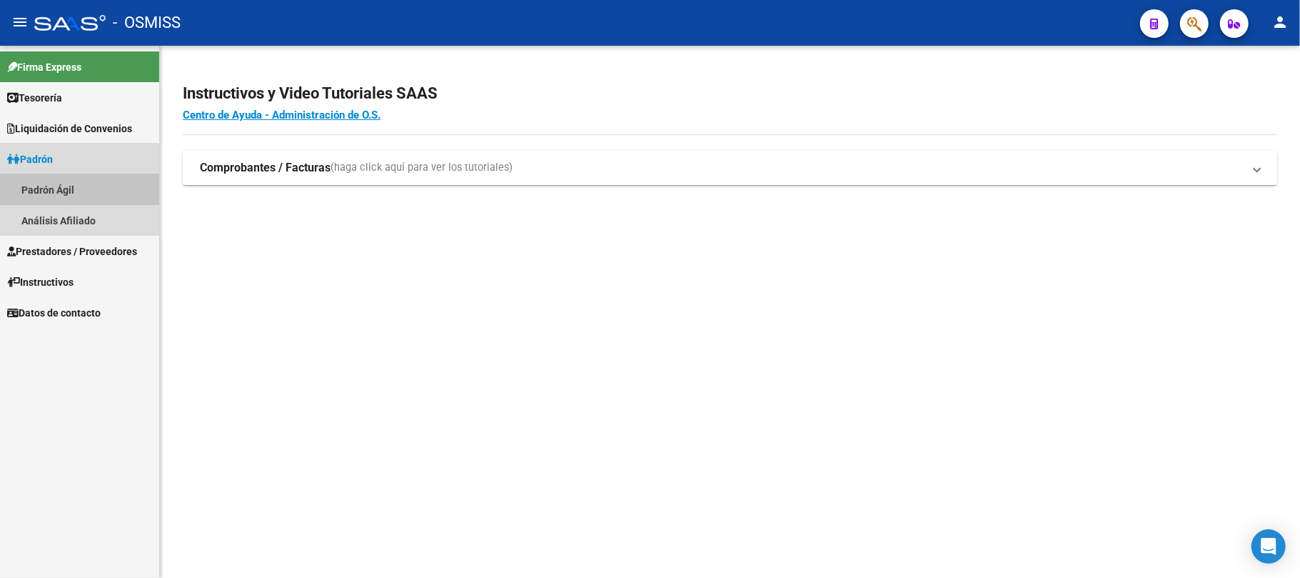
click at [73, 190] on link "Padrón Ágil" at bounding box center [79, 189] width 159 height 31
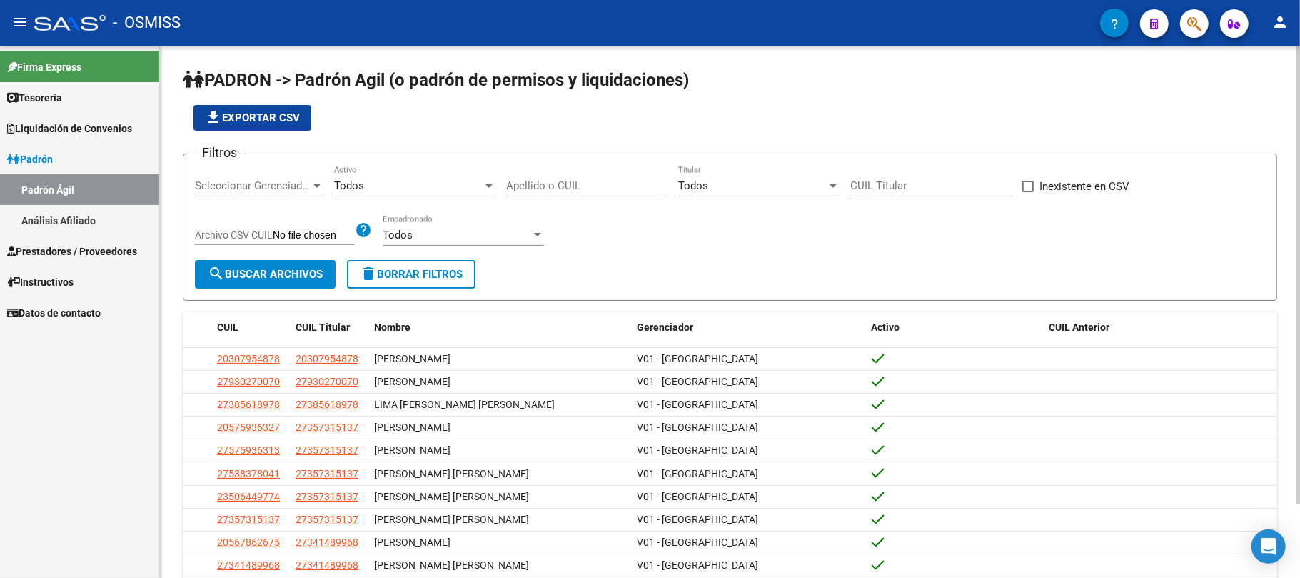
drag, startPoint x: 541, startPoint y: 178, endPoint x: 541, endPoint y: 189, distance: 11.4
click at [540, 178] on div "Apellido o CUIL" at bounding box center [586, 181] width 161 height 31
click at [544, 190] on input "Apellido o CUIL" at bounding box center [586, 185] width 161 height 13
paste input "46275666"
type input "46275666"
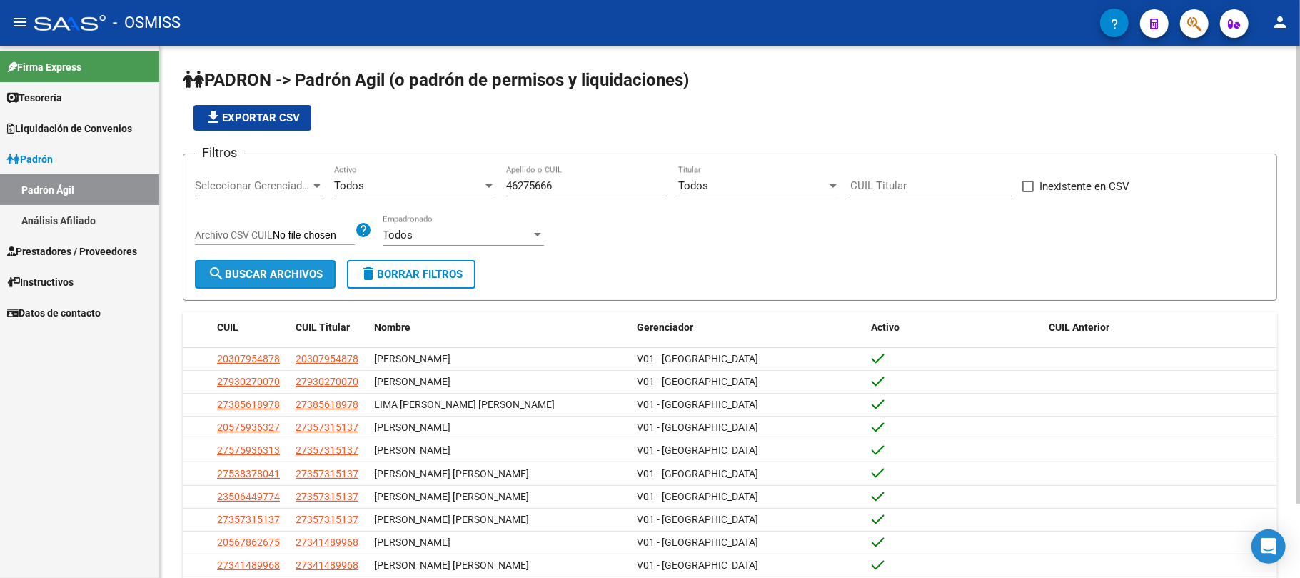
click at [258, 281] on button "search Buscar Archivos" at bounding box center [265, 274] width 141 height 29
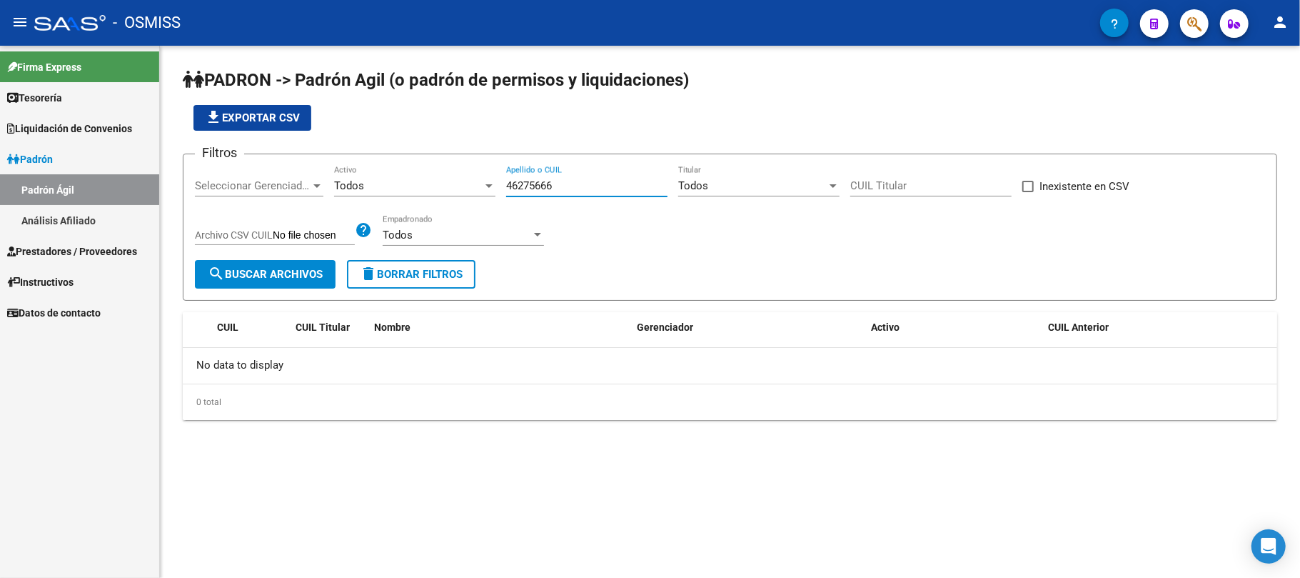
drag, startPoint x: 568, startPoint y: 183, endPoint x: 506, endPoint y: 183, distance: 62.1
click at [506, 183] on input "46275666" at bounding box center [586, 185] width 161 height 13
